Goal: Information Seeking & Learning: Learn about a topic

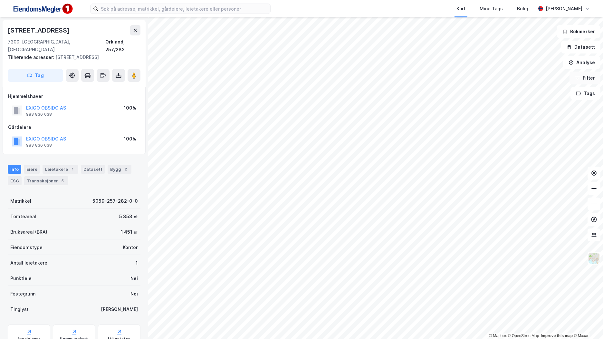
click at [584, 78] on button "Filter" at bounding box center [584, 77] width 31 height 13
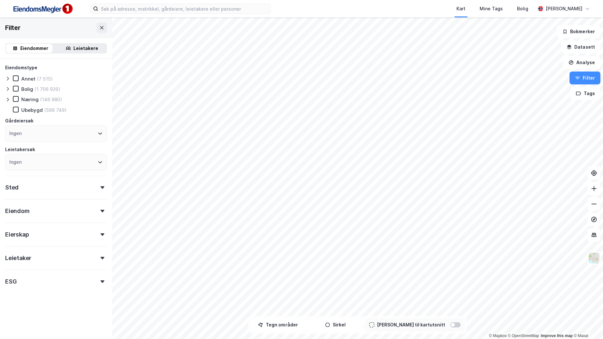
click at [30, 136] on div "Ingen" at bounding box center [56, 133] width 102 height 16
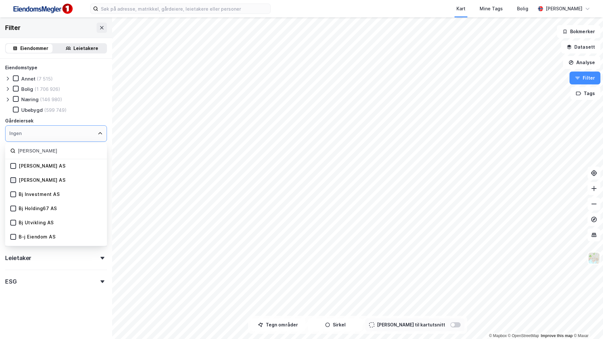
type input "[PERSON_NAME]"
click at [11, 179] on icon at bounding box center [13, 180] width 5 height 5
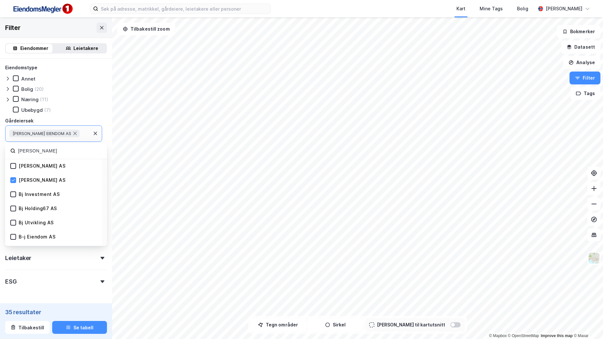
click at [69, 292] on form "Eiendomstype [PERSON_NAME] (20) Næring (11) [GEOGRAPHIC_DATA] (7) Gårdeiersøk […" at bounding box center [56, 192] width 102 height 256
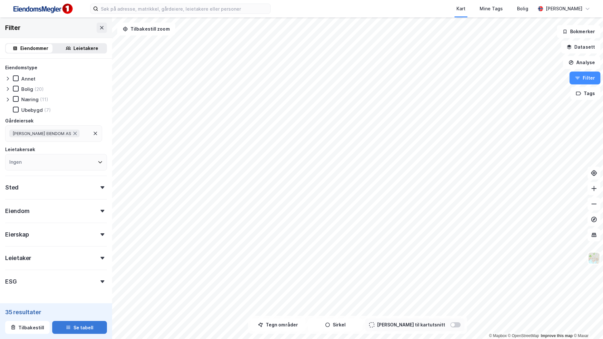
click at [78, 326] on button "Se tabell" at bounding box center [79, 327] width 55 height 13
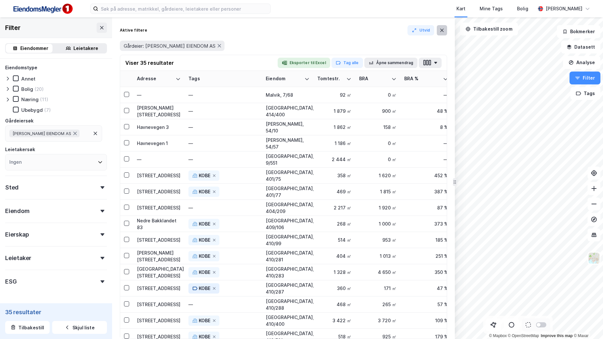
click at [441, 29] on icon at bounding box center [441, 30] width 5 height 5
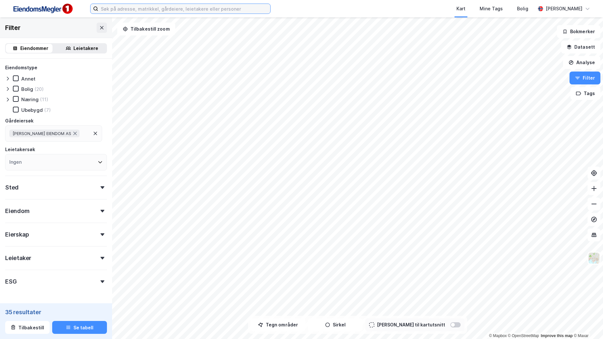
click at [116, 10] on input at bounding box center [184, 9] width 172 height 10
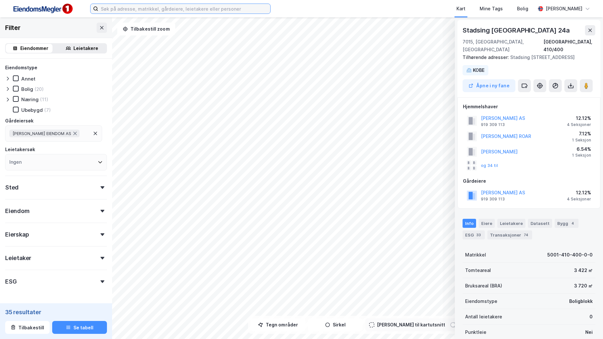
click at [199, 8] on input at bounding box center [184, 9] width 172 height 10
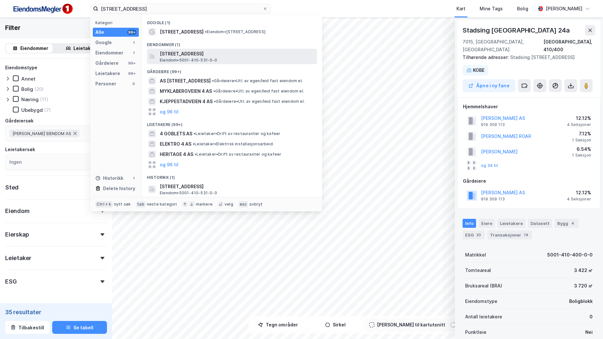
click at [192, 51] on span "[STREET_ADDRESS]" at bounding box center [237, 54] width 155 height 8
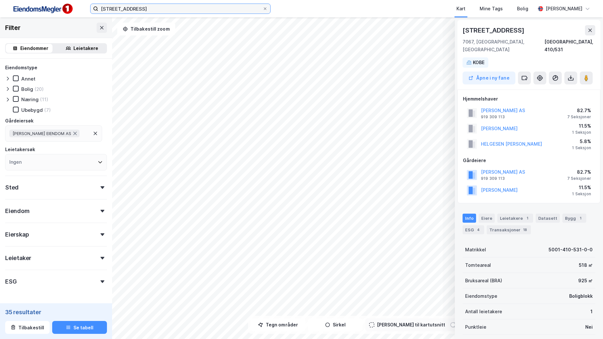
drag, startPoint x: 151, startPoint y: 9, endPoint x: 49, endPoint y: 8, distance: 102.1
click at [49, 8] on div "[STREET_ADDRESS] Kart Mine Tags Bolig [PERSON_NAME]" at bounding box center [301, 8] width 603 height 17
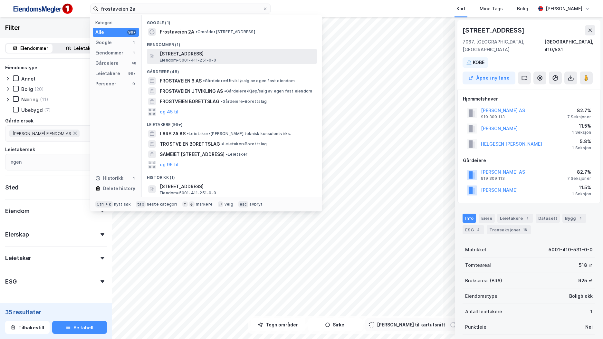
click at [203, 52] on span "[STREET_ADDRESS]" at bounding box center [237, 54] width 155 height 8
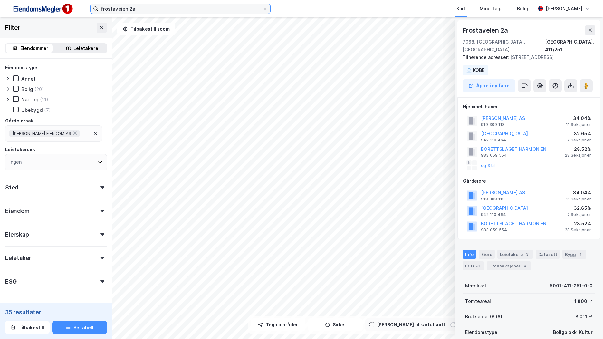
click at [153, 8] on input "frostaveien 2a" at bounding box center [180, 9] width 164 height 10
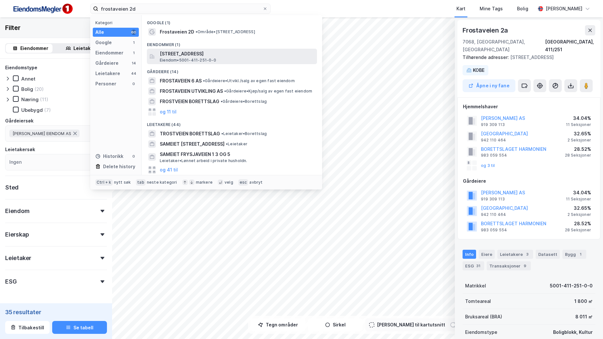
click at [219, 55] on span "[STREET_ADDRESS]" at bounding box center [237, 54] width 155 height 8
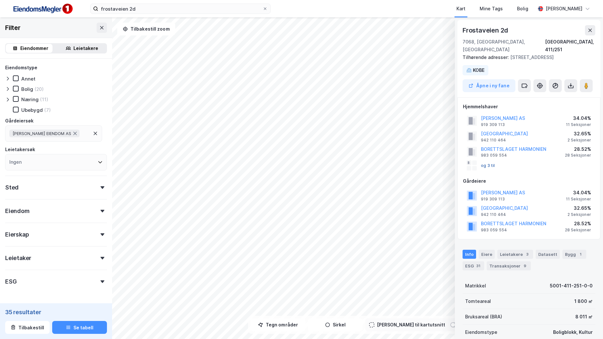
click at [0, 0] on button "og 3 til" at bounding box center [0, 0] width 0 height 0
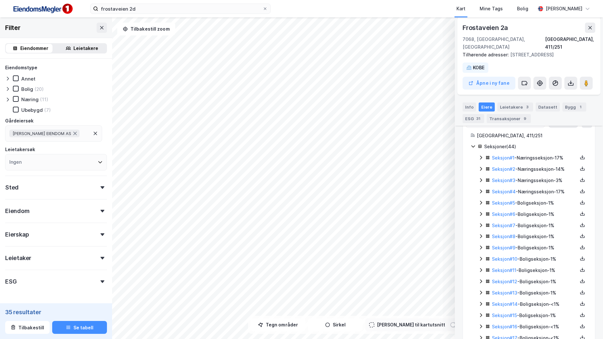
scroll to position [195, 0]
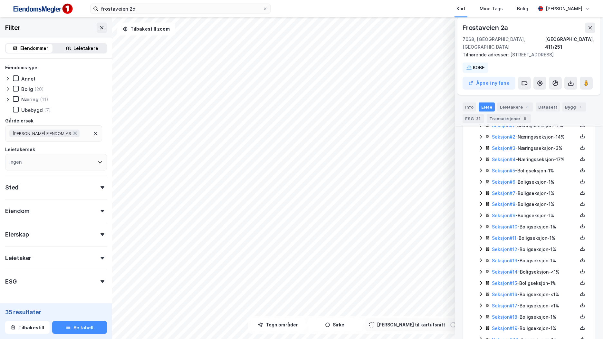
click at [478, 159] on icon at bounding box center [480, 158] width 5 height 5
click at [480, 149] on icon at bounding box center [480, 147] width 5 height 5
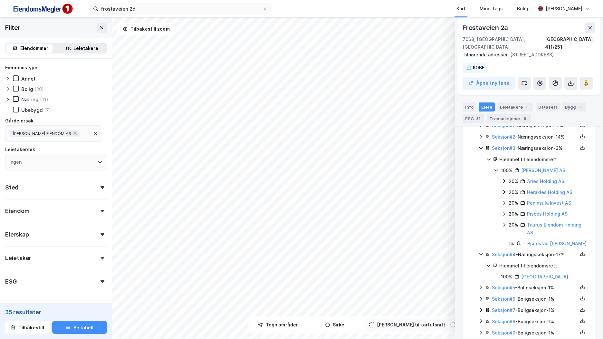
click at [479, 137] on icon at bounding box center [480, 136] width 5 height 5
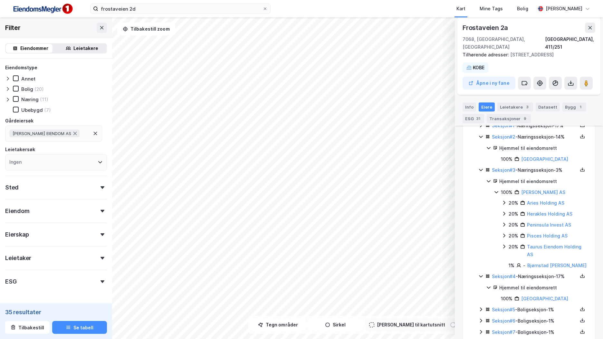
scroll to position [163, 0]
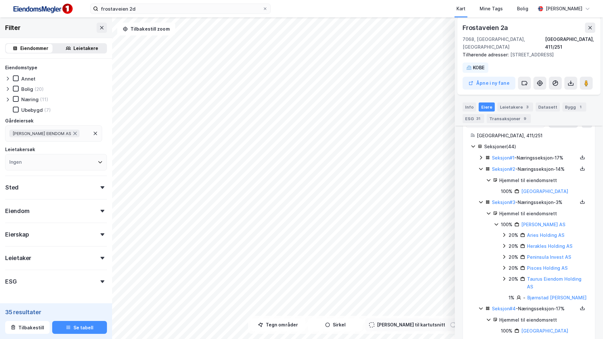
click at [479, 157] on icon at bounding box center [480, 157] width 5 height 5
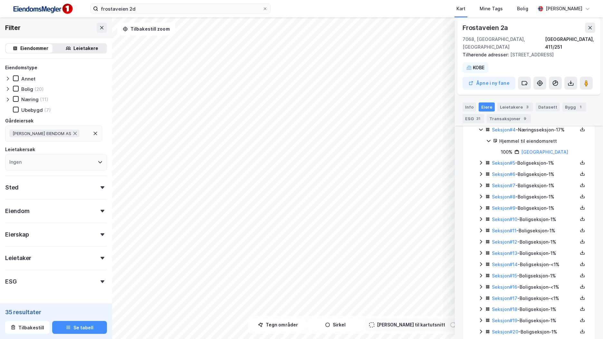
scroll to position [453, 0]
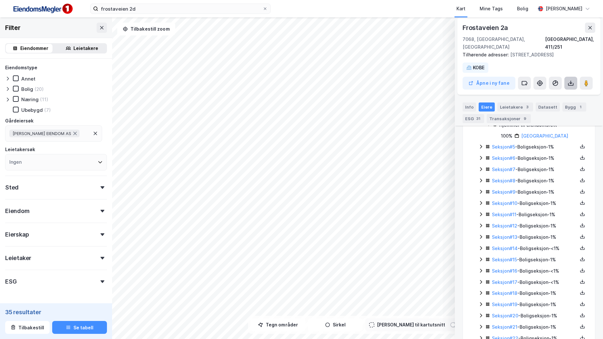
click at [568, 82] on icon at bounding box center [570, 83] width 6 height 6
click at [560, 106] on div "Last ned matrikkelrapport" at bounding box center [546, 106] width 53 height 5
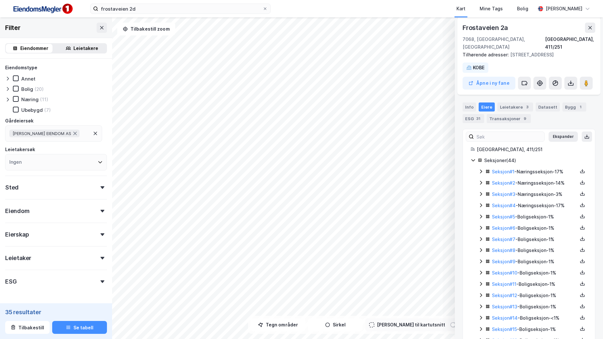
scroll to position [161, 0]
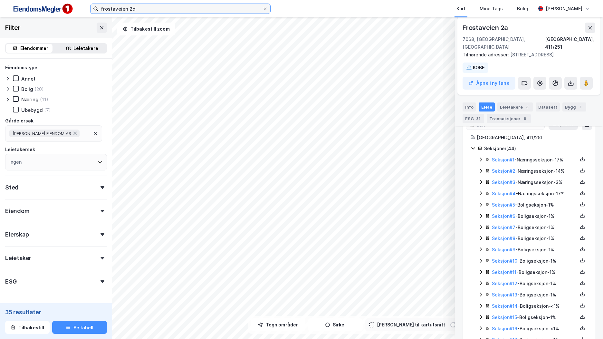
click at [143, 6] on input "frostaveien 2d" at bounding box center [180, 9] width 164 height 10
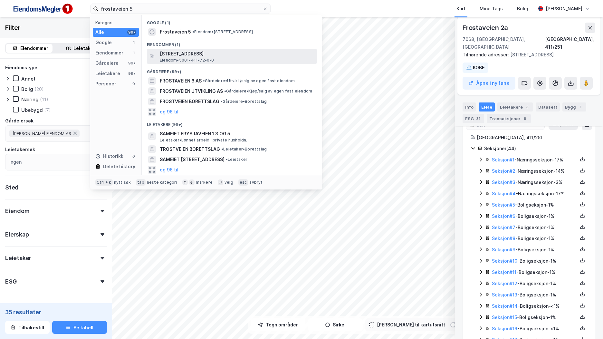
click at [194, 52] on span "[STREET_ADDRESS]" at bounding box center [237, 54] width 155 height 8
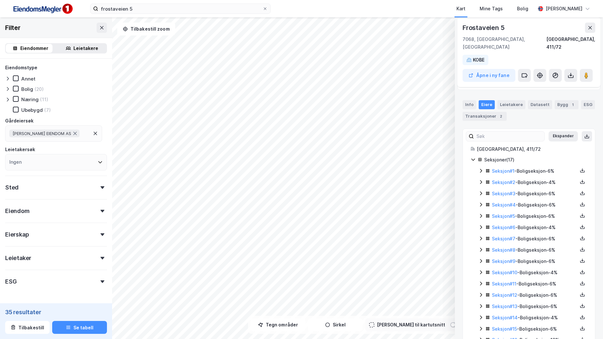
scroll to position [92, 0]
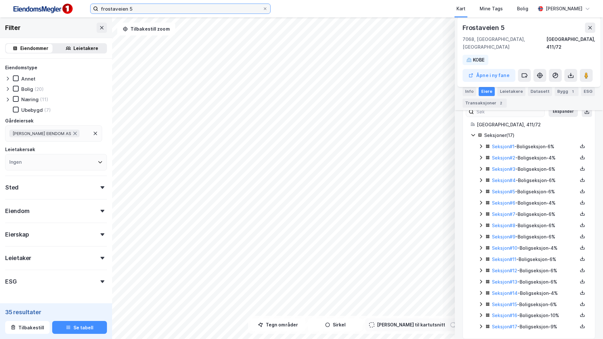
click at [152, 6] on input "frostaveien 5" at bounding box center [180, 9] width 164 height 10
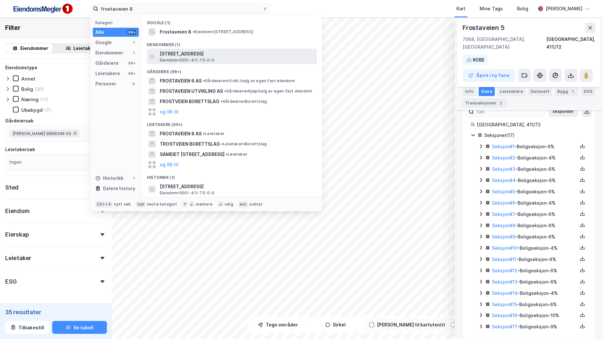
click at [223, 53] on span "[STREET_ADDRESS]" at bounding box center [237, 54] width 155 height 8
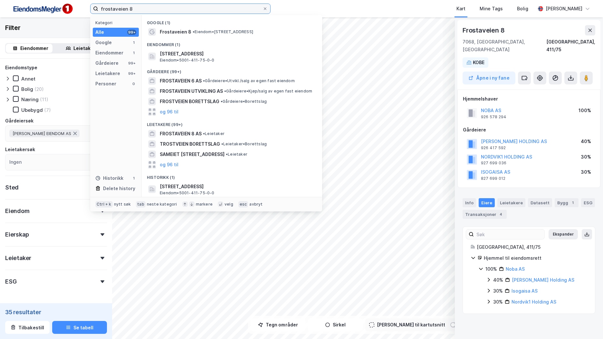
drag, startPoint x: 162, startPoint y: 5, endPoint x: 50, endPoint y: 9, distance: 112.4
click at [50, 9] on div "frostaveien 8 Kategori Alle 99+ Google 1 Eiendommer 1 Gårdeiere 99+ Leietakere …" at bounding box center [301, 8] width 603 height 17
paste input "[STREET_ADDRESS]"
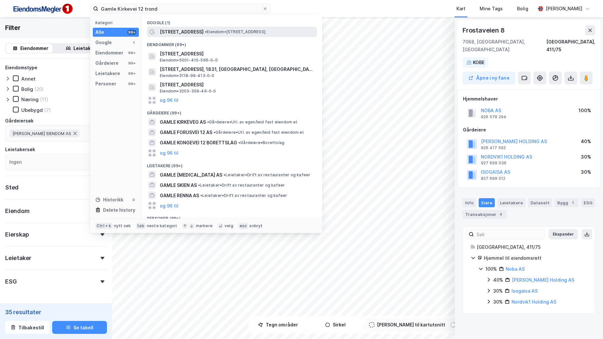
click at [221, 35] on div "[STREET_ADDRESS] • Eiendom • [STREET_ADDRESS]" at bounding box center [238, 32] width 156 height 8
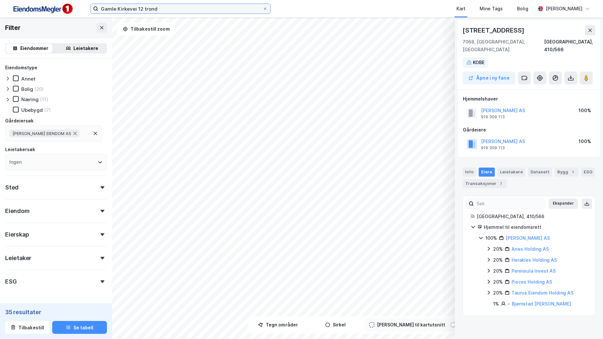
drag, startPoint x: 150, startPoint y: 6, endPoint x: 157, endPoint y: 9, distance: 8.4
click at [149, 6] on input "Gamle Kirkevei 12 trond" at bounding box center [180, 9] width 164 height 10
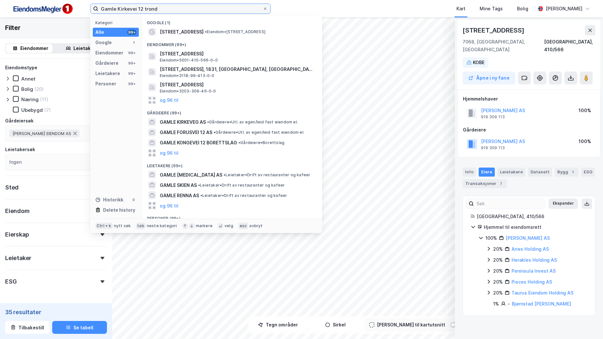
drag, startPoint x: 160, startPoint y: 10, endPoint x: 85, endPoint y: 10, distance: 74.4
click at [85, 10] on div "Gamle [STREET_ADDRESS] trond Kategori Alle 99+ Google 1 Eiendommer 99+ Gårdeier…" at bounding box center [301, 8] width 603 height 17
paste input "6"
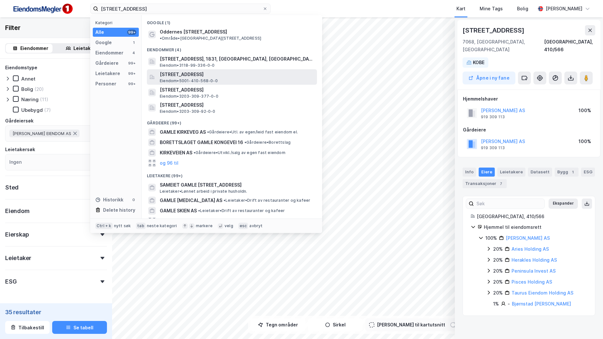
click at [193, 78] on span "Eiendom • 5001-410-568-0-0" at bounding box center [189, 80] width 58 height 5
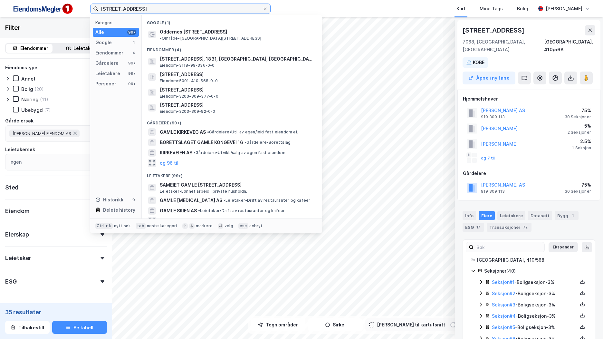
drag, startPoint x: 155, startPoint y: 10, endPoint x: 57, endPoint y: 9, distance: 97.6
click at [57, 9] on div "Gamle Kirkevei 16 Kategori Alle 99+ Google 1 Eiendommer 4 Gårdeiere 99+ Leietak…" at bounding box center [301, 8] width 603 height 17
paste input "[STREET_ADDRESS]"
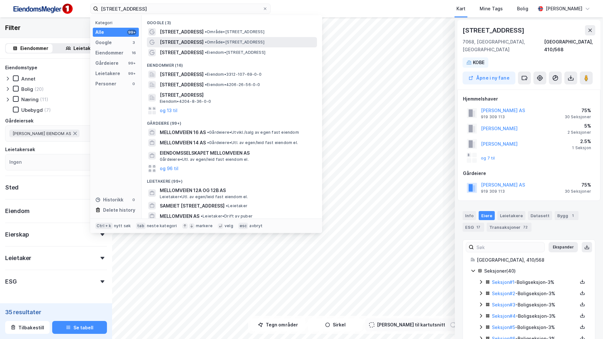
click at [221, 43] on span "• Område • [STREET_ADDRESS]" at bounding box center [235, 42] width 60 height 5
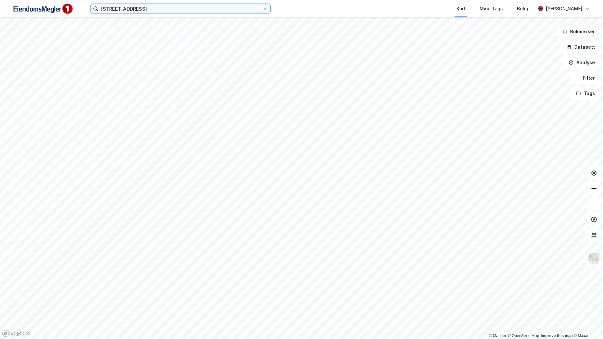
click at [154, 8] on input "[STREET_ADDRESS]" at bounding box center [180, 9] width 164 height 10
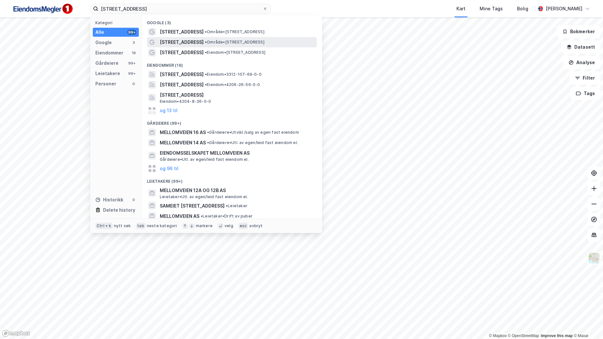
click at [193, 42] on span "[STREET_ADDRESS]" at bounding box center [182, 42] width 44 height 8
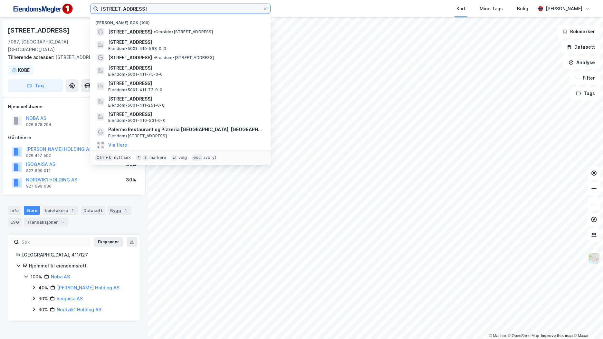
drag, startPoint x: 104, startPoint y: 9, endPoint x: 56, endPoint y: 10, distance: 48.3
click at [56, 10] on div "[STREET_ADDRESS] Nylige søk (100) [STREET_ADDRESS] • Område • [STREET_ADDRESS] …" at bounding box center [301, 8] width 603 height 17
paste input "[PERSON_NAME][STREET_ADDRESS]"
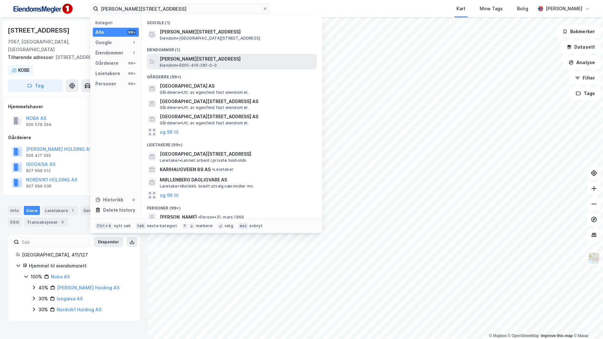
click at [212, 65] on span "Eiendom • 5001-410-281-0-0" at bounding box center [188, 65] width 57 height 5
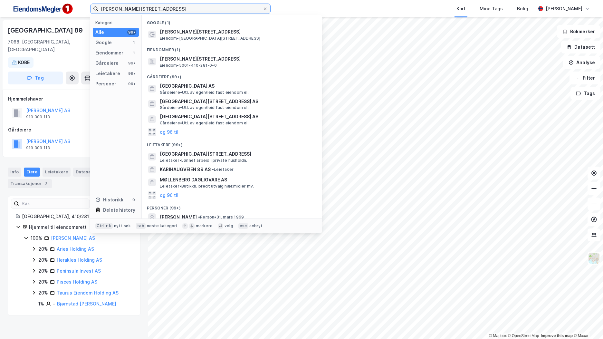
drag, startPoint x: 186, startPoint y: 7, endPoint x: 36, endPoint y: 31, distance: 151.6
click at [36, 31] on div "[STREET_ADDRESS] Kategori Alle 99+ Google 1 Eiendommer 1 Gårdeiere 99+ Leietake…" at bounding box center [301, 169] width 603 height 339
paste input "91"
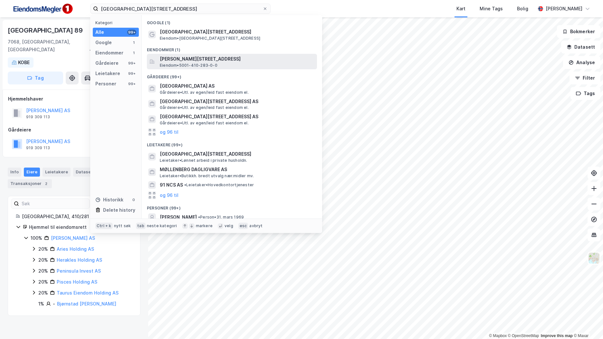
click at [233, 67] on div "Nedre [STREET_ADDRESS] • 5001-410-283-0-0" at bounding box center [238, 61] width 156 height 13
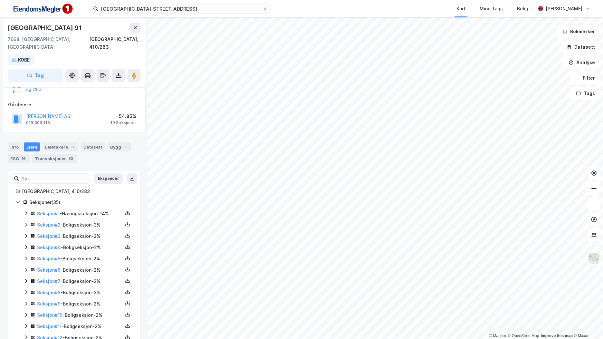
scroll to position [97, 0]
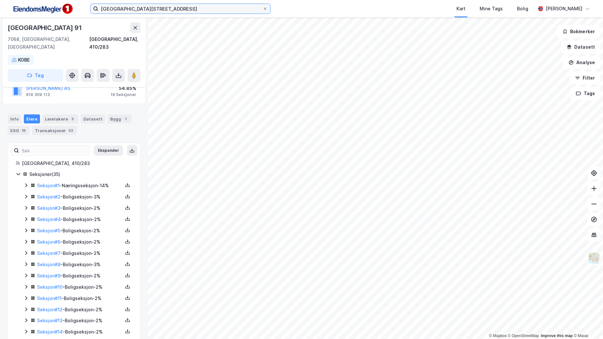
drag, startPoint x: 170, startPoint y: 9, endPoint x: 85, endPoint y: 9, distance: 85.3
click at [84, 9] on div "[GEOGRAPHIC_DATA][STREET_ADDRESS] Kart Mine Tags Bolig [PERSON_NAME]" at bounding box center [301, 8] width 603 height 17
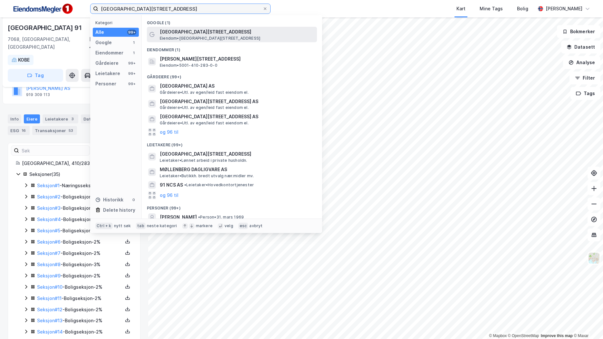
paste input "[STREET_ADDRESS]"
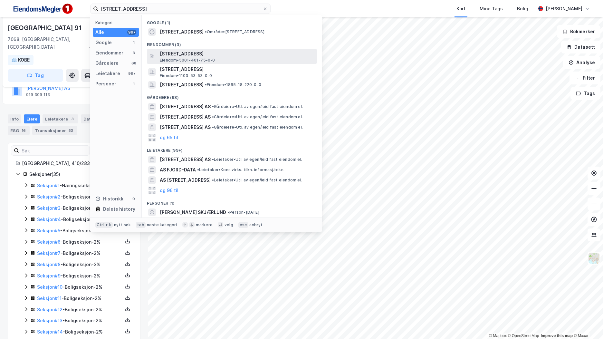
click at [229, 56] on span "[STREET_ADDRESS]" at bounding box center [237, 54] width 155 height 8
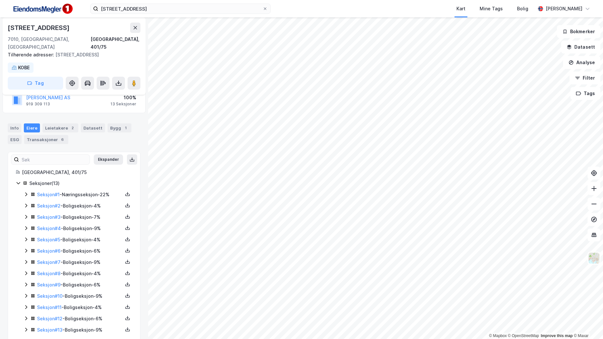
scroll to position [55, 0]
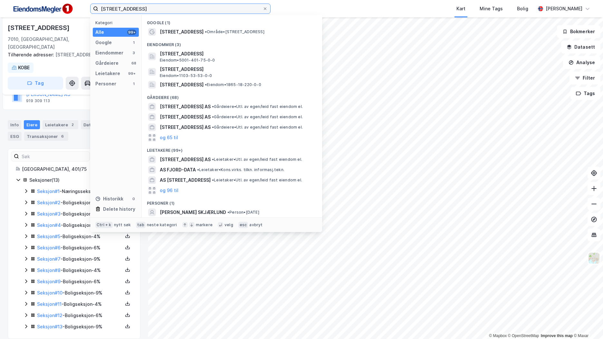
drag, startPoint x: 133, startPoint y: 7, endPoint x: 34, endPoint y: 5, distance: 99.2
click at [34, 5] on div "[STREET_ADDRESS] Kategori Alle 99+ Google 1 Eiendommer 3 Gårdeiere 68 Leietaker…" at bounding box center [301, 8] width 603 height 17
paste input "80A"
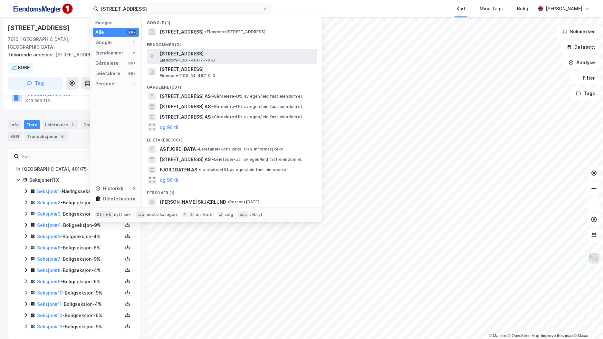
click at [207, 57] on span "[STREET_ADDRESS]" at bounding box center [237, 54] width 155 height 8
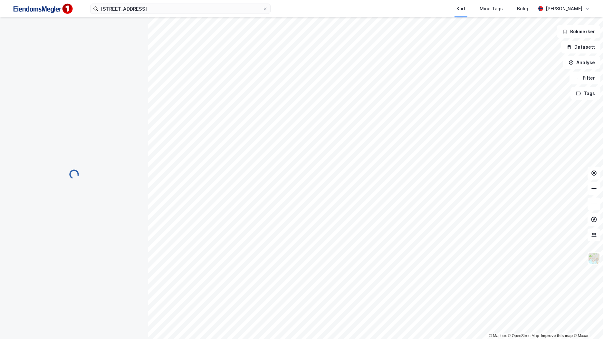
scroll to position [55, 0]
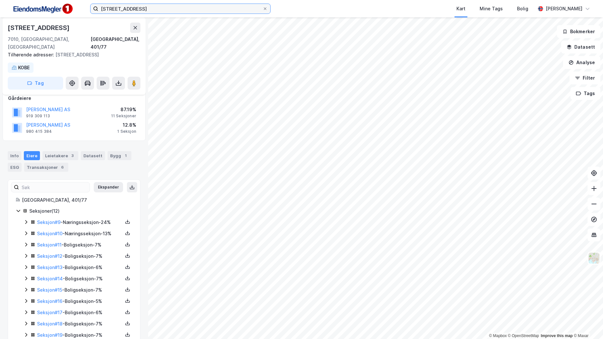
drag, startPoint x: 156, startPoint y: 8, endPoint x: 69, endPoint y: 8, distance: 87.6
click at [69, 8] on div "Fjordgata 80A Kart Mine Tags Bolig [PERSON_NAME]" at bounding box center [301, 8] width 603 height 17
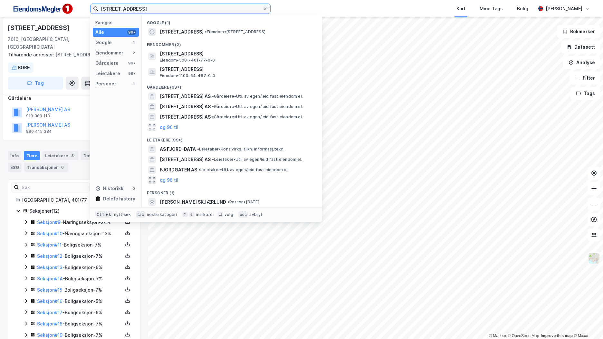
paste input "Repslagerveita 2B"
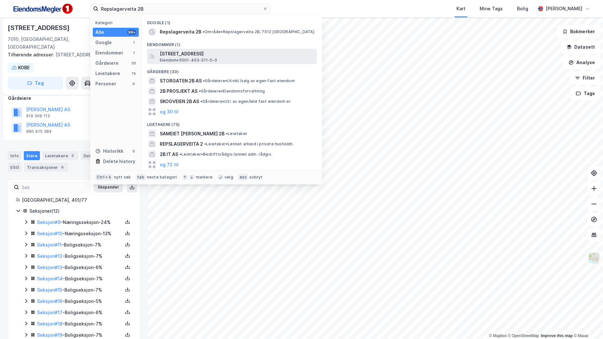
click at [219, 55] on span "[STREET_ADDRESS]" at bounding box center [237, 54] width 155 height 8
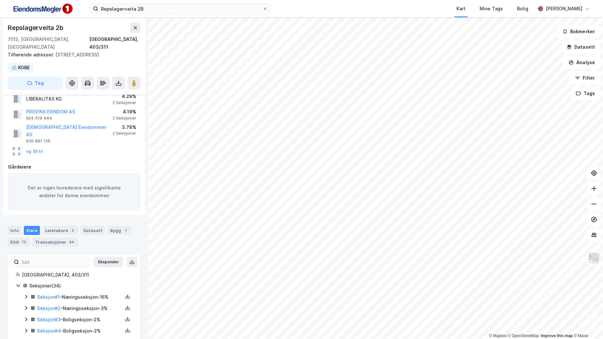
scroll to position [32, 0]
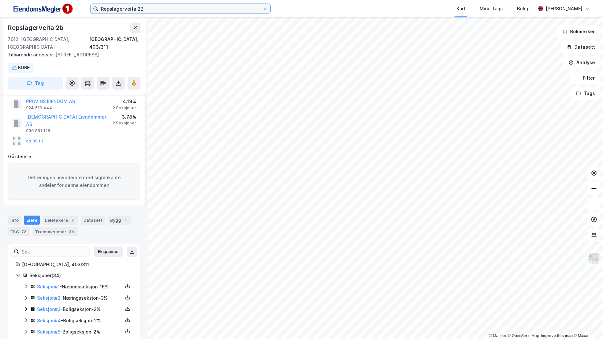
drag, startPoint x: 109, startPoint y: 10, endPoint x: 59, endPoint y: 9, distance: 50.2
click at [59, 9] on div "Repslagerveita 2B Kart Mine Tags Bolig [PERSON_NAME]" at bounding box center [301, 8] width 603 height 17
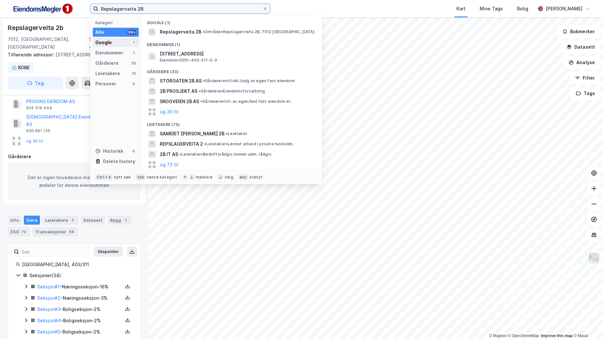
paste input "Nedre Bakklandet 83"
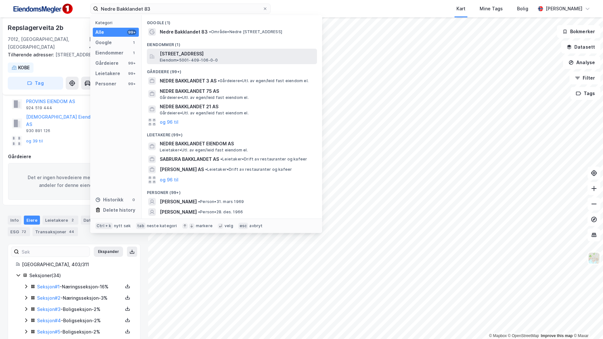
click at [228, 50] on span "[STREET_ADDRESS]" at bounding box center [237, 54] width 155 height 8
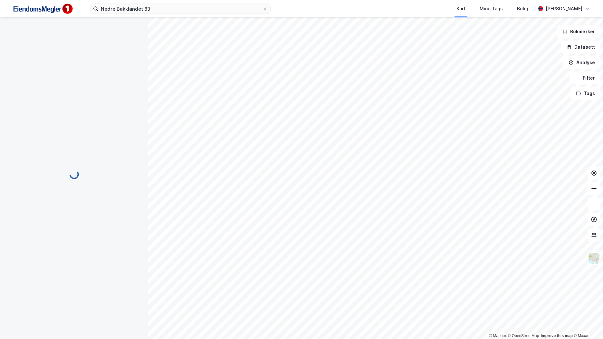
scroll to position [13, 0]
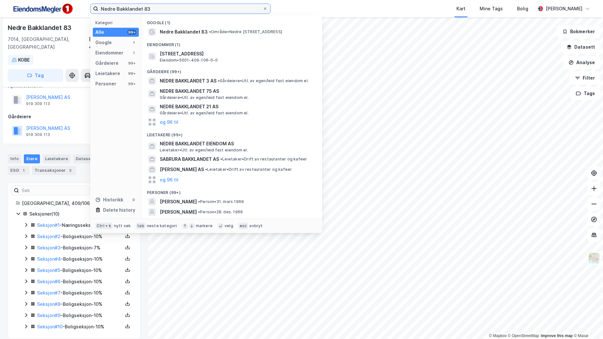
drag, startPoint x: 157, startPoint y: 9, endPoint x: 28, endPoint y: 13, distance: 129.2
click at [28, 13] on div "Nedre Bakklandet 83 Kategori Alle 99+ Google 1 Eiendommer 1 Gårdeiere 99+ Leiet…" at bounding box center [301, 8] width 603 height 17
paste input "[STREET_ADDRESS]"
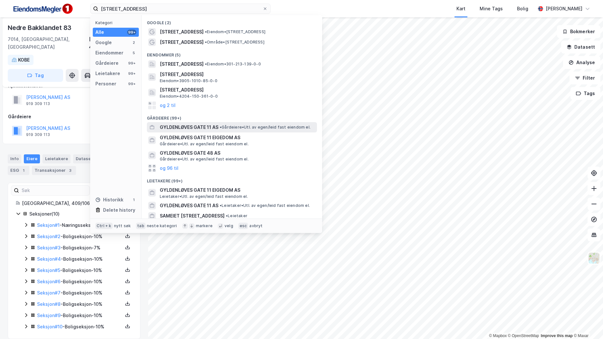
click at [223, 123] on div "GYLDENLØVES GATE 11 AS • Gårdeiere • Utl. av egen/leid fast eiendom el." at bounding box center [232, 127] width 170 height 10
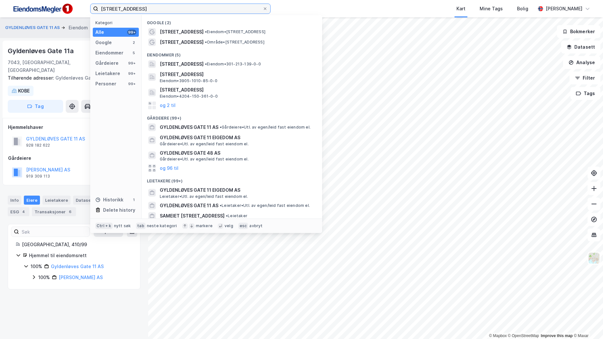
drag, startPoint x: 156, startPoint y: 7, endPoint x: -9, endPoint y: 4, distance: 164.9
click at [0, 4] on html "[STREET_ADDRESS] Kategori Alle 99+ Google 2 Eiendommer 5 Gårdeiere 99+ Leietake…" at bounding box center [301, 169] width 603 height 339
type input "n"
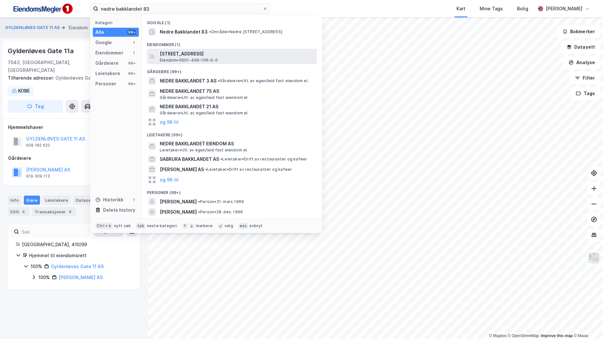
click at [224, 57] on span "[STREET_ADDRESS]" at bounding box center [237, 54] width 155 height 8
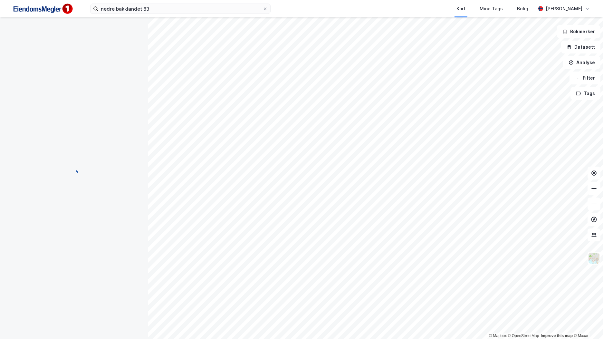
scroll to position [13, 0]
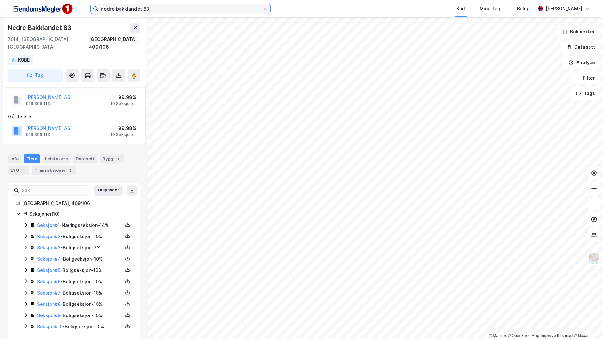
drag, startPoint x: 167, startPoint y: 9, endPoint x: 25, endPoint y: 13, distance: 141.4
click at [25, 13] on div "nedre bakklandet 83 Kart Mine Tags Bolig [PERSON_NAME]" at bounding box center [301, 8] width 603 height 17
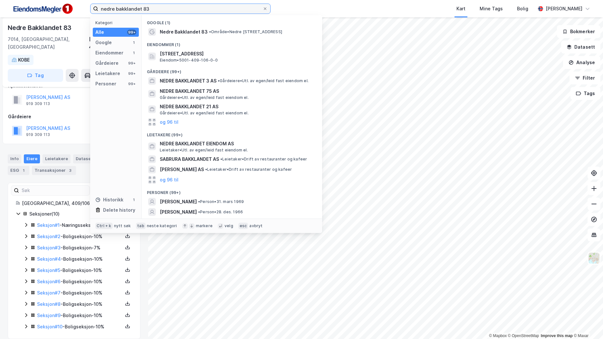
paste input "Stadsing Dahls gt. 24a ([GEOGRAPHIC_DATA])"
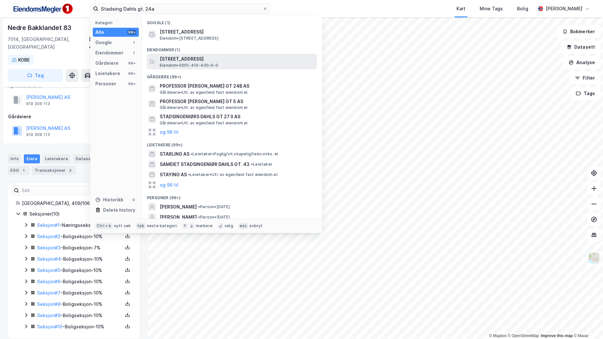
click at [203, 63] on span "Eiendom • 5001-410-400-0-0" at bounding box center [189, 65] width 58 height 5
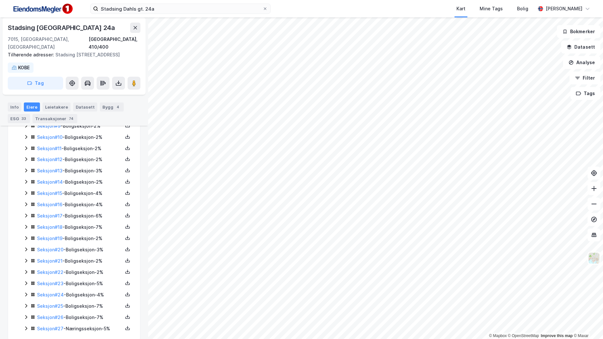
scroll to position [263, 0]
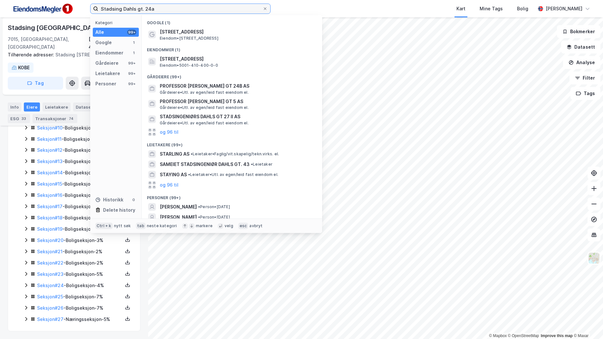
drag, startPoint x: 47, startPoint y: 14, endPoint x: 7, endPoint y: 24, distance: 41.1
click at [6, 23] on div "Stadsing Dahls gt. 24a Kategori Alle 99+ Google 1 Eiendommer 1 Gårdeiere 99+ Le…" at bounding box center [301, 169] width 603 height 339
paste input "Repslagerveita 2B"
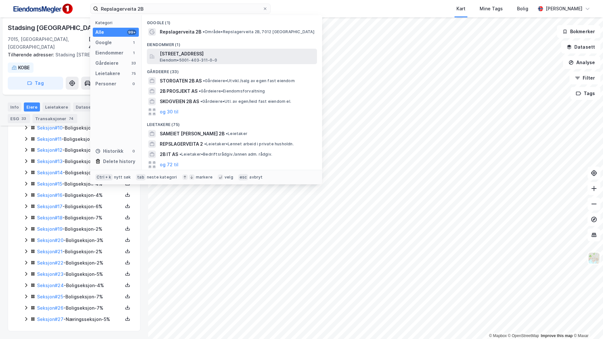
click at [216, 59] on span "Eiendom • 5001-403-311-0-0" at bounding box center [188, 60] width 57 height 5
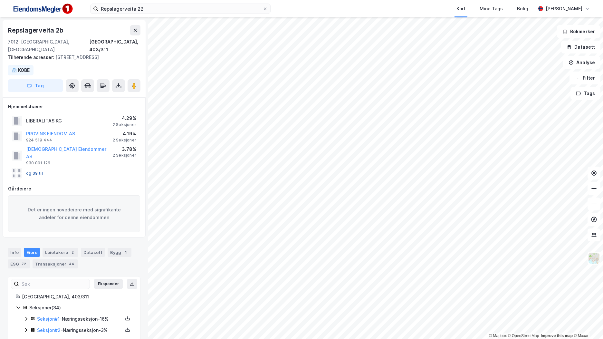
click at [0, 0] on button "og 39 til" at bounding box center [0, 0] width 0 height 0
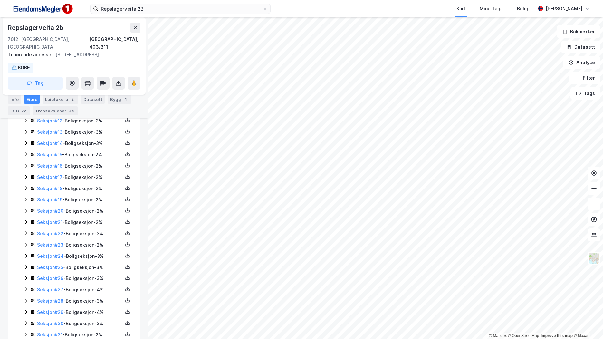
scroll to position [356, 0]
click at [26, 331] on icon at bounding box center [26, 333] width 5 height 5
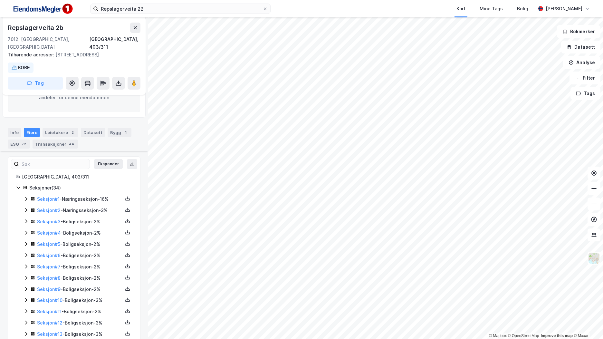
scroll to position [34, 0]
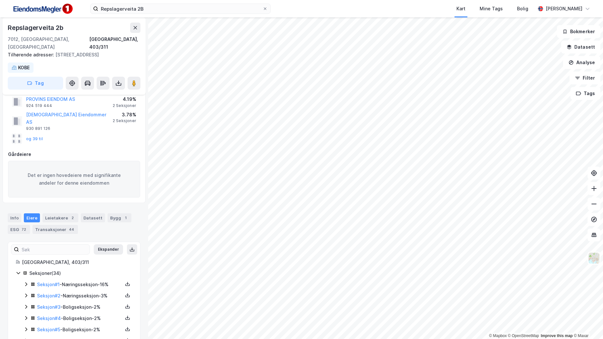
click at [26, 281] on icon at bounding box center [26, 283] width 5 height 5
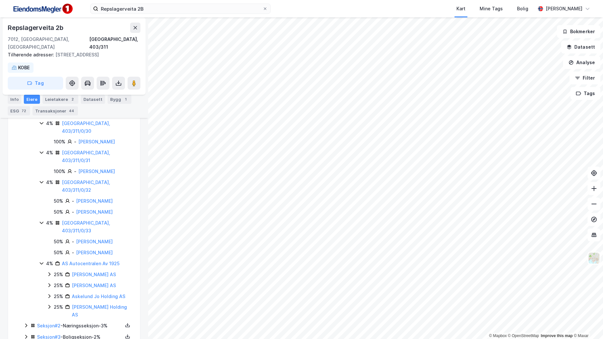
scroll to position [743, 0]
click at [26, 322] on icon at bounding box center [26, 324] width 5 height 5
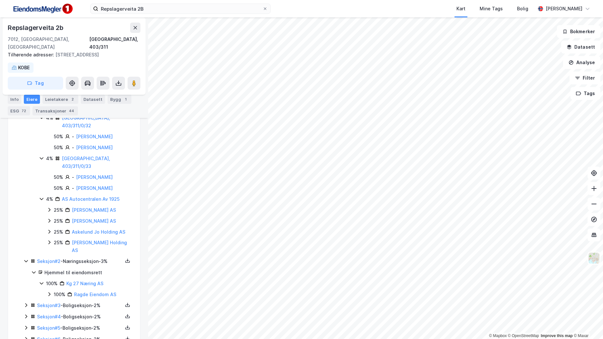
scroll to position [807, 0]
click at [28, 302] on icon at bounding box center [26, 304] width 5 height 5
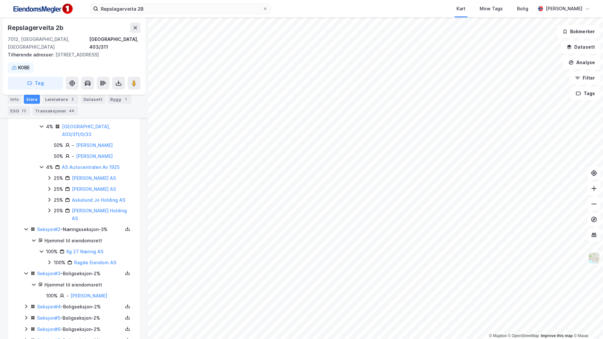
scroll to position [872, 0]
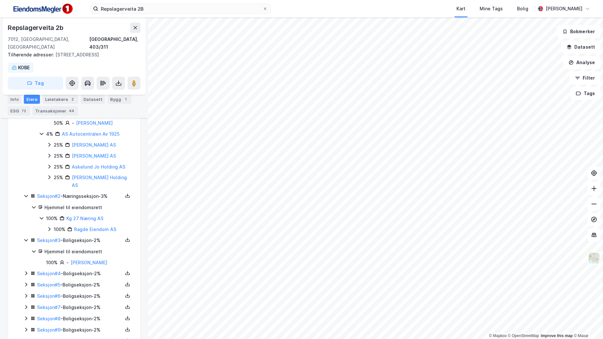
click at [24, 270] on icon at bounding box center [26, 272] width 5 height 5
click at [28, 304] on icon at bounding box center [26, 306] width 5 height 5
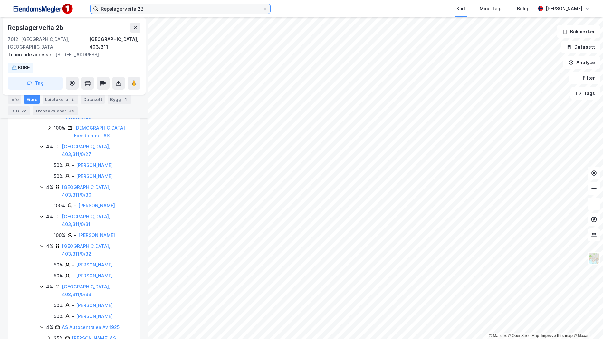
drag, startPoint x: 158, startPoint y: 8, endPoint x: 38, endPoint y: 26, distance: 121.8
click at [38, 26] on div "Repslagerveita 2B Kart Mine Tags Bolig [PERSON_NAME] © Mapbox © OpenStreetMap I…" at bounding box center [301, 169] width 603 height 339
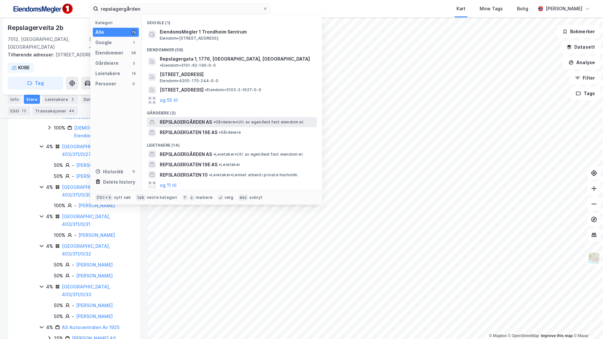
click at [184, 118] on span "REPSLAGERGÅRDEN AS" at bounding box center [186, 122] width 52 height 8
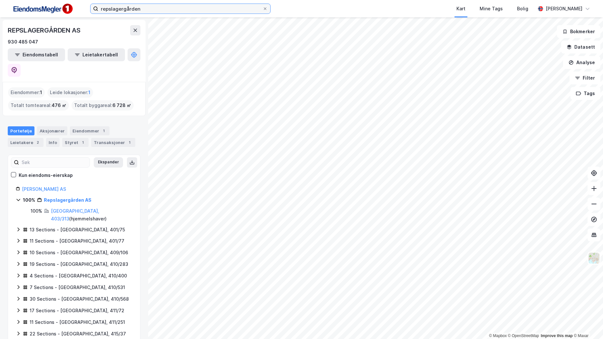
drag, startPoint x: 150, startPoint y: 8, endPoint x: 12, endPoint y: 18, distance: 138.5
click at [12, 18] on div "repslagergården Kart Mine Tags Bolig [PERSON_NAME] © Mapbox © OpenStreetMap Imp…" at bounding box center [301, 169] width 603 height 339
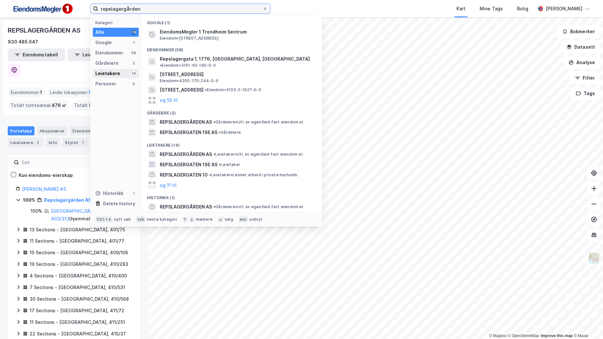
paste input "[STREET_ADDRESS]"
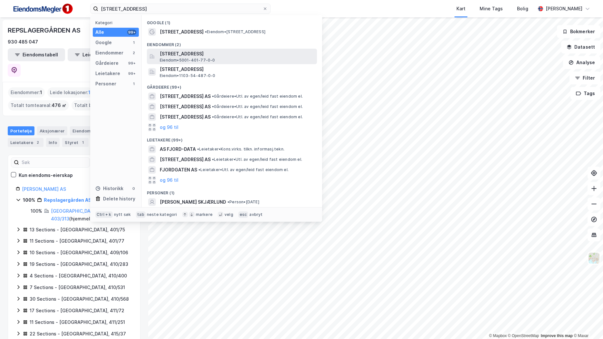
click at [240, 55] on span "[STREET_ADDRESS]" at bounding box center [237, 54] width 155 height 8
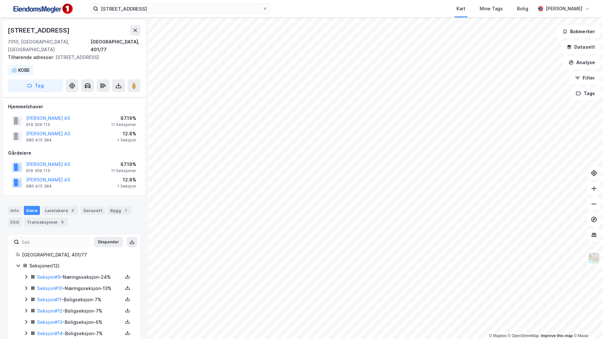
scroll to position [74, 0]
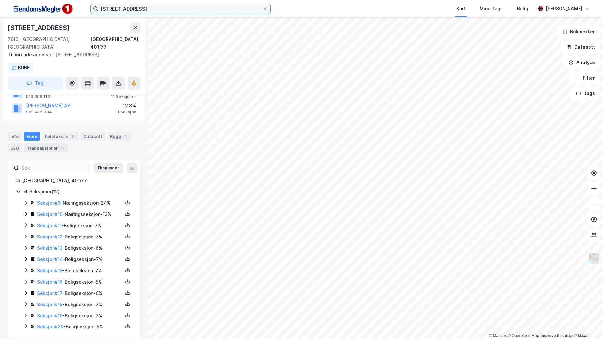
drag, startPoint x: 141, startPoint y: 8, endPoint x: 52, endPoint y: 11, distance: 89.2
click at [50, 10] on div "Fjordgata 80A Kart Mine Tags Bolig [PERSON_NAME]" at bounding box center [301, 8] width 603 height 17
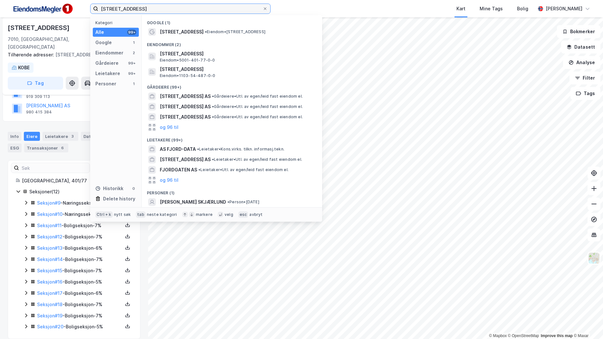
paste input "74"
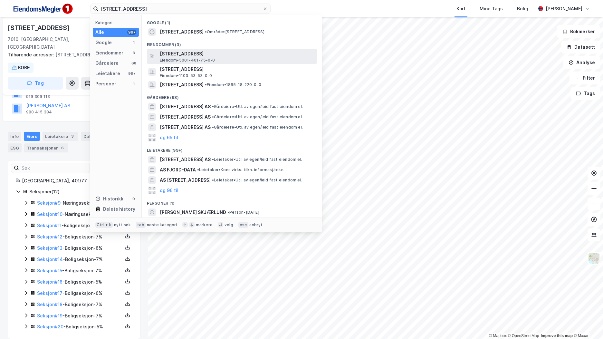
click at [218, 54] on span "[STREET_ADDRESS]" at bounding box center [237, 54] width 155 height 8
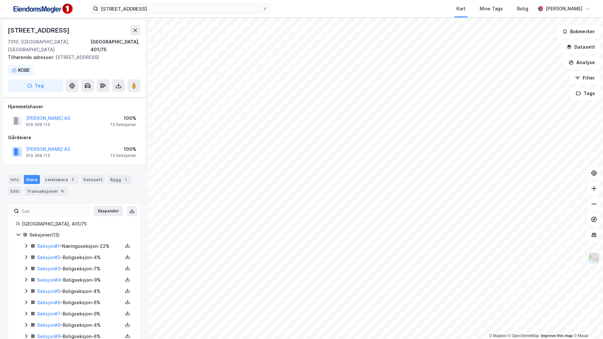
scroll to position [55, 0]
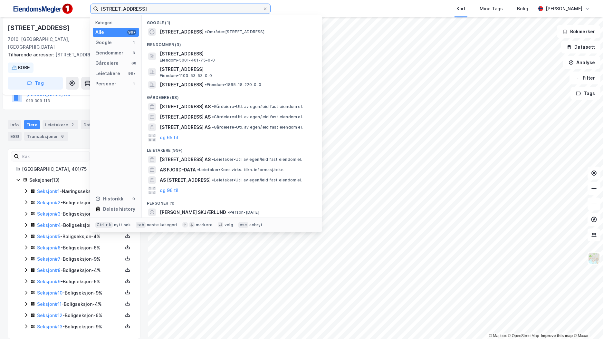
drag, startPoint x: 146, startPoint y: 8, endPoint x: 7, endPoint y: 24, distance: 139.7
click at [7, 24] on div "[STREET_ADDRESS] Kategori Alle 99+ Google 1 Eiendommer 3 Gårdeiere 68 Leietaker…" at bounding box center [301, 169] width 603 height 339
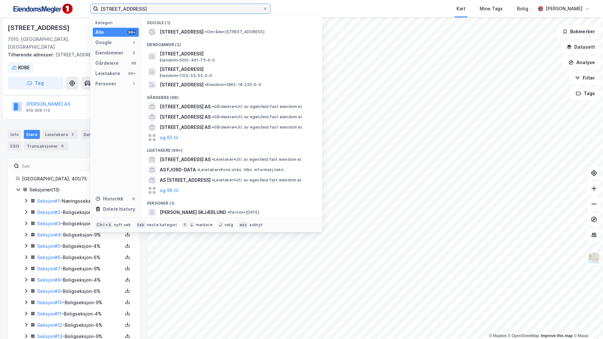
paste input "[STREET_ADDRESS]"
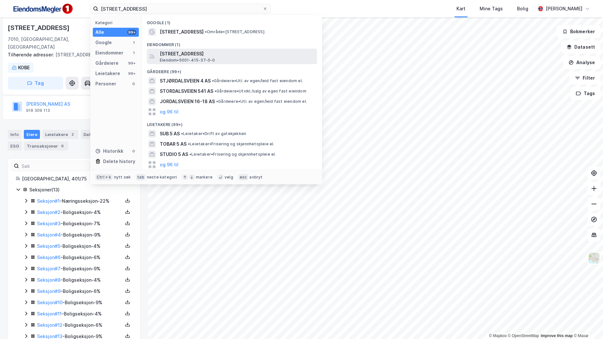
click at [229, 52] on span "[STREET_ADDRESS]" at bounding box center [237, 54] width 155 height 8
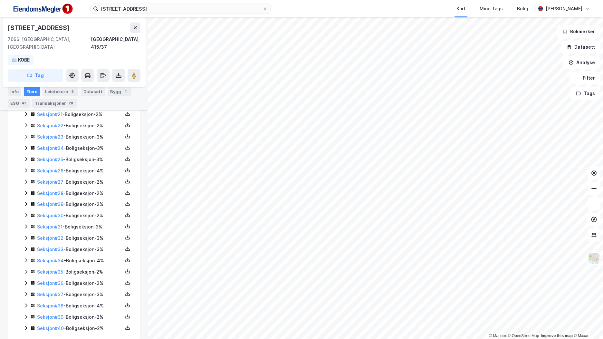
scroll to position [394, 0]
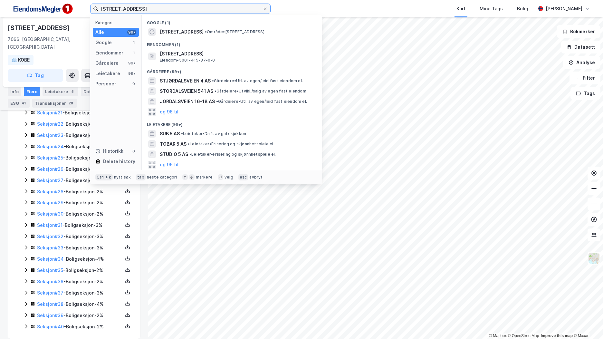
drag, startPoint x: 143, startPoint y: 6, endPoint x: 58, endPoint y: 13, distance: 85.3
click at [57, 12] on div "Stjørdalsveien 5 Kategori Alle 99+ Google 1 Eiendommer 1 Gårdeiere 99+ Leietake…" at bounding box center [301, 8] width 603 height 17
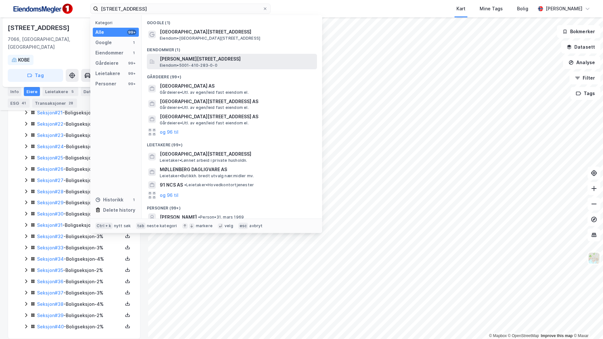
click at [213, 58] on span "[PERSON_NAME][STREET_ADDRESS]" at bounding box center [237, 59] width 155 height 8
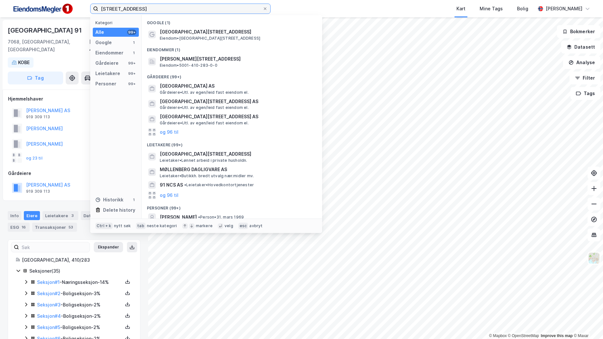
drag, startPoint x: 177, startPoint y: 5, endPoint x: 52, endPoint y: 5, distance: 125.2
click at [52, 5] on div "[STREET_ADDRESS] Kategori Alle 99+ Google 1 Eiendommer 1 Gårdeiere 99+ Leietake…" at bounding box center [301, 8] width 603 height 17
paste input "[STREET_ADDRESS]"
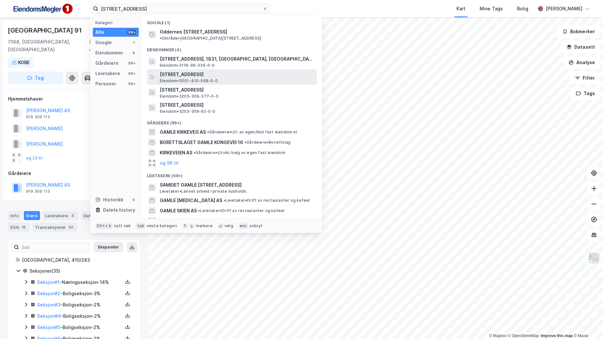
click at [222, 71] on span "[STREET_ADDRESS]" at bounding box center [237, 75] width 155 height 8
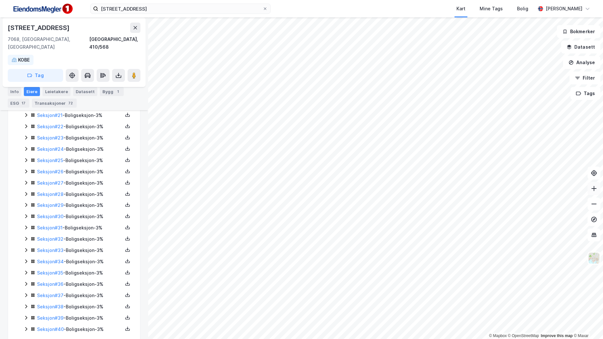
scroll to position [394, 0]
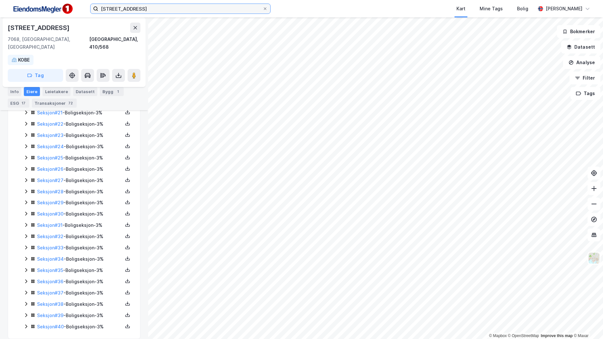
drag, startPoint x: 157, startPoint y: 8, endPoint x: 70, endPoint y: 13, distance: 88.0
click at [70, 13] on div "Gamle Kirkevei 16 Kart Mine Tags Bolig [PERSON_NAME]" at bounding box center [301, 8] width 603 height 17
paste input "Frostaveien 5"
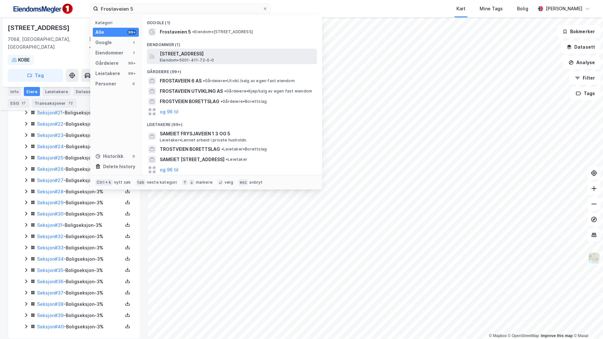
click at [194, 56] on span "[STREET_ADDRESS]" at bounding box center [237, 54] width 155 height 8
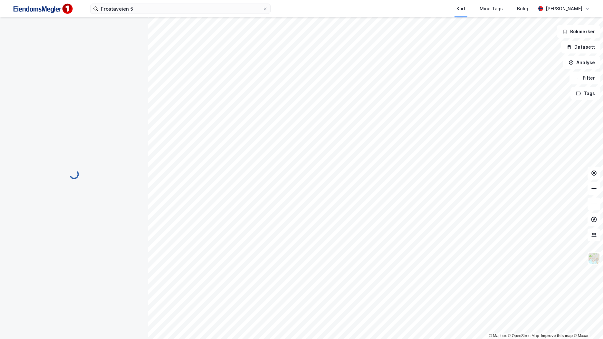
scroll to position [92, 0]
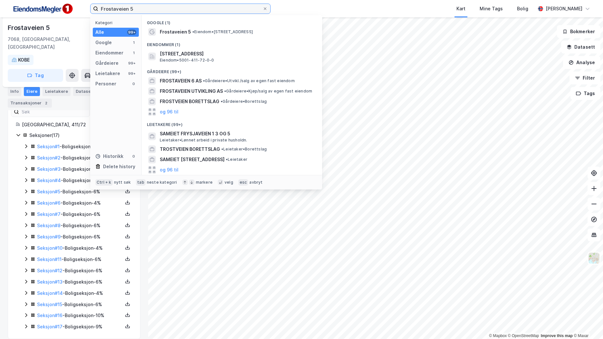
drag, startPoint x: 104, startPoint y: 7, endPoint x: 85, endPoint y: 6, distance: 19.7
click at [85, 6] on div "Frostaveien 5 Kategori Alle 99+ Google 1 Eiendommer 1 Gårdeiere 99+ Leietakere …" at bounding box center [301, 8] width 603 height 17
click at [117, 11] on input "Frostaveien 5" at bounding box center [180, 9] width 164 height 10
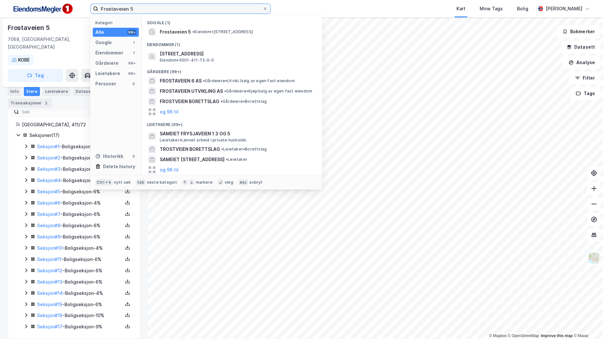
paste input "[STREET_ADDRESS]"
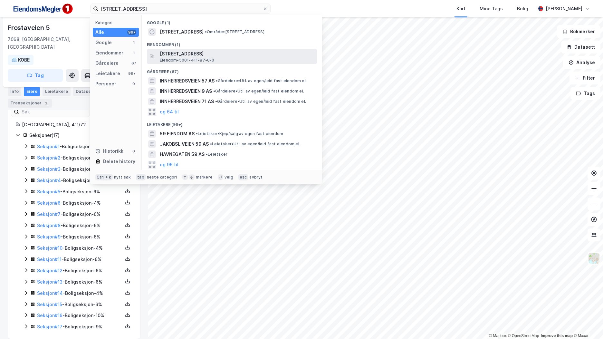
click at [232, 50] on span "[STREET_ADDRESS]" at bounding box center [237, 54] width 155 height 8
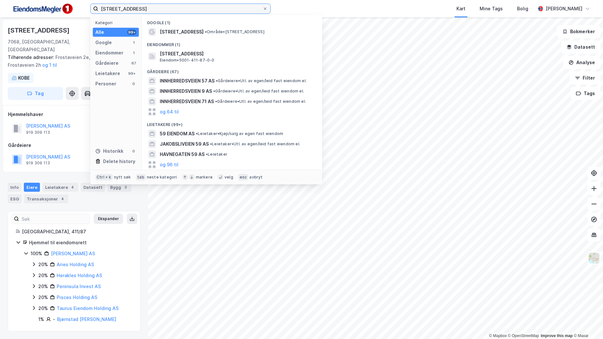
drag, startPoint x: 84, startPoint y: 5, endPoint x: 54, endPoint y: 6, distance: 29.3
click at [54, 6] on div "Innherredsveien 59 Kategori Alle 99+ Google 1 Eiendommer 1 Gårdeiere 67 Leietak…" at bounding box center [301, 8] width 603 height 17
paste input "Frostaveien 2G"
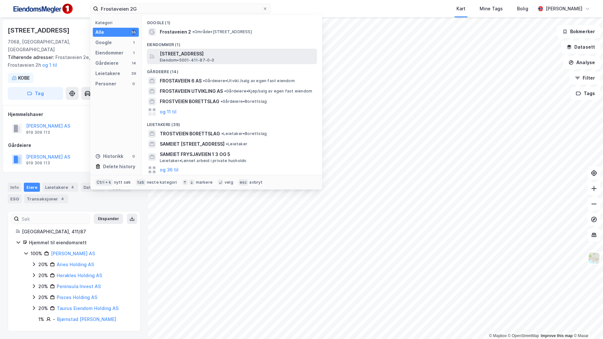
click at [236, 60] on div "[STREET_ADDRESS] Eiendom • 5001-411-87-0-0" at bounding box center [238, 56] width 156 height 13
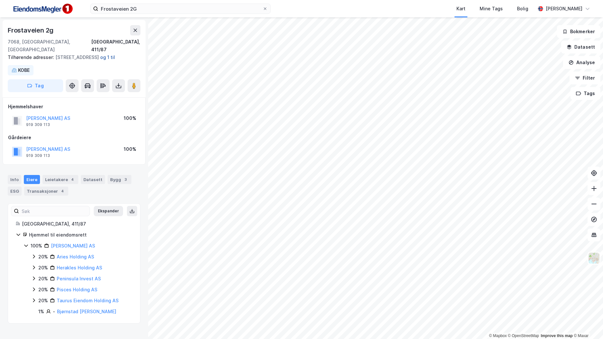
click at [0, 0] on button "og 1 til" at bounding box center [0, 0] width 0 height 0
click at [148, 5] on input "Frostaveien 2G" at bounding box center [180, 9] width 164 height 10
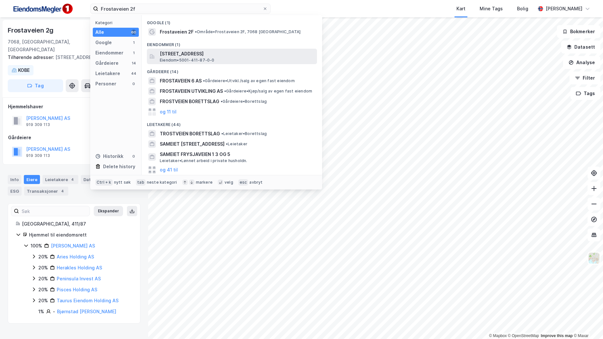
click at [210, 59] on span "Eiendom • 5001-411-87-0-0" at bounding box center [187, 60] width 55 height 5
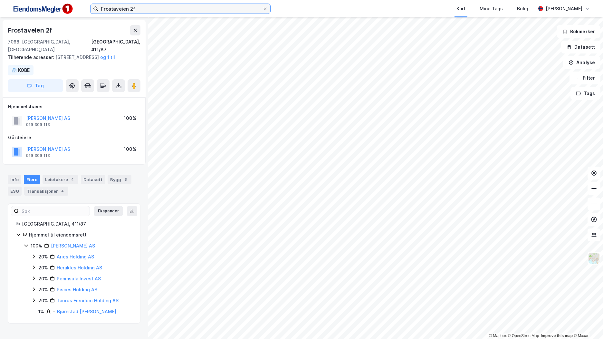
click at [148, 7] on input "Frostaveien 2f" at bounding box center [180, 9] width 164 height 10
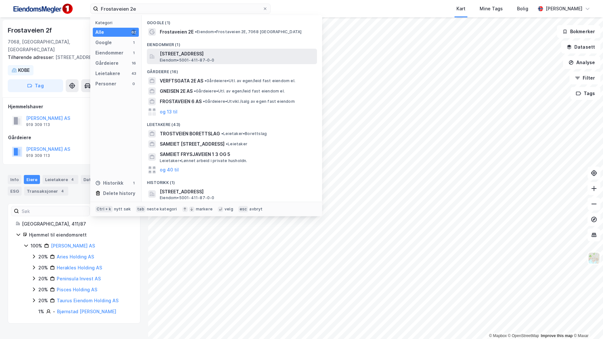
click at [225, 53] on span "[STREET_ADDRESS]" at bounding box center [237, 54] width 155 height 8
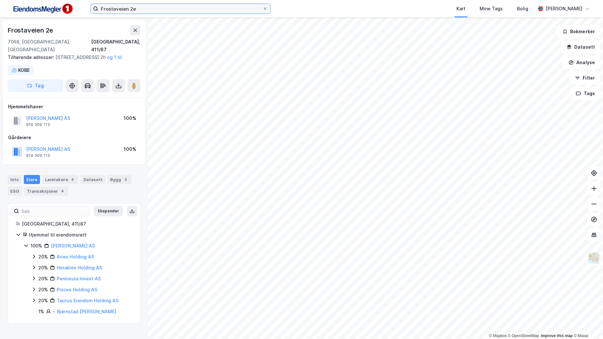
click at [139, 7] on input "Frostaveien 2e" at bounding box center [180, 9] width 164 height 10
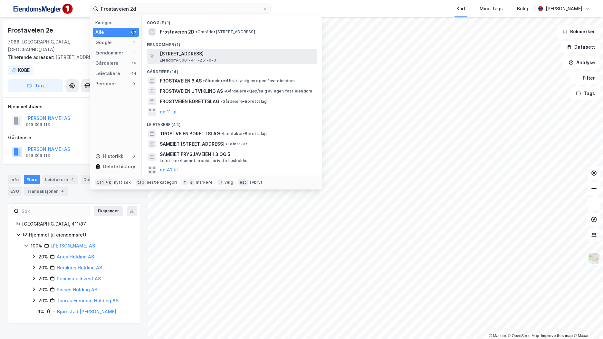
click at [231, 55] on span "[STREET_ADDRESS]" at bounding box center [237, 54] width 155 height 8
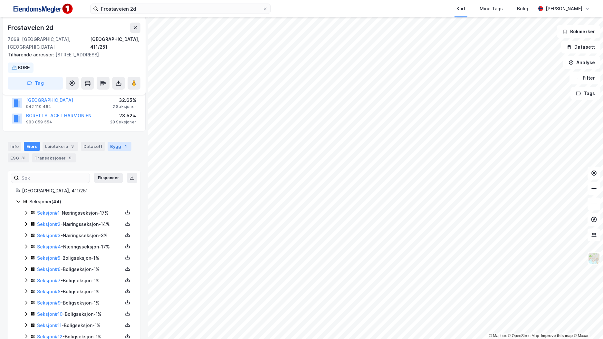
scroll to position [67, 0]
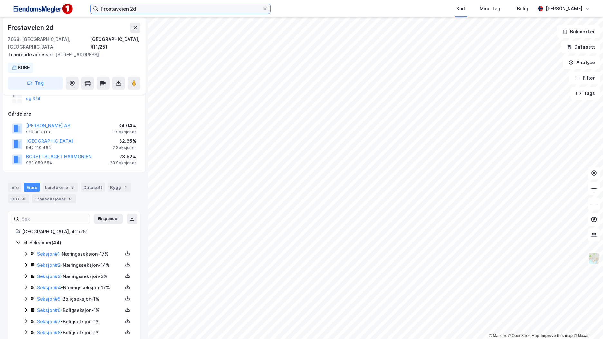
drag, startPoint x: 141, startPoint y: 9, endPoint x: 92, endPoint y: 10, distance: 49.3
click at [93, 9] on label "Frostaveien 2d" at bounding box center [180, 9] width 180 height 10
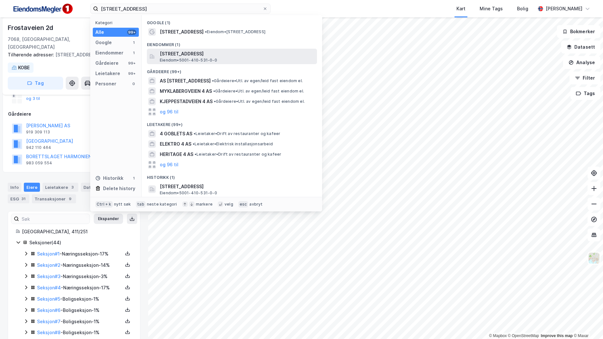
click at [236, 58] on div "[STREET_ADDRESS] Eiendom • 5001-410-531-0-0" at bounding box center [238, 56] width 156 height 13
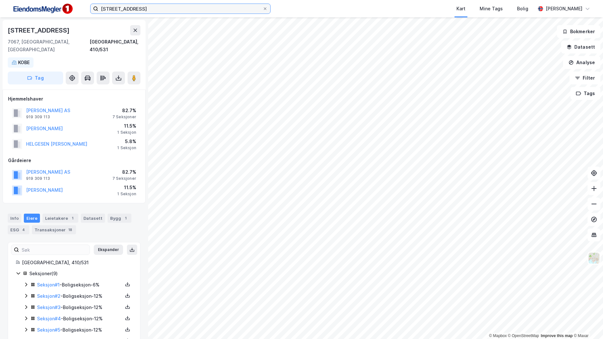
drag, startPoint x: 150, startPoint y: 10, endPoint x: 92, endPoint y: 4, distance: 58.6
click at [92, 4] on label "[STREET_ADDRESS]" at bounding box center [180, 9] width 180 height 10
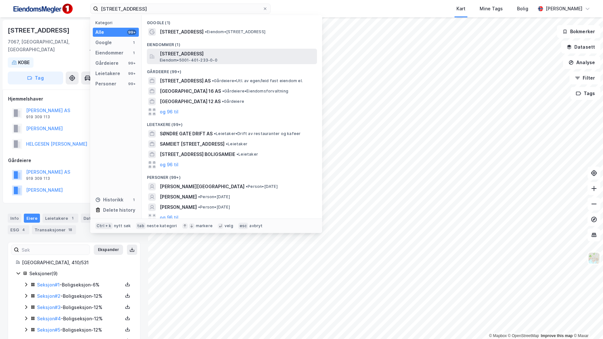
click at [189, 53] on span "[STREET_ADDRESS]" at bounding box center [237, 54] width 155 height 8
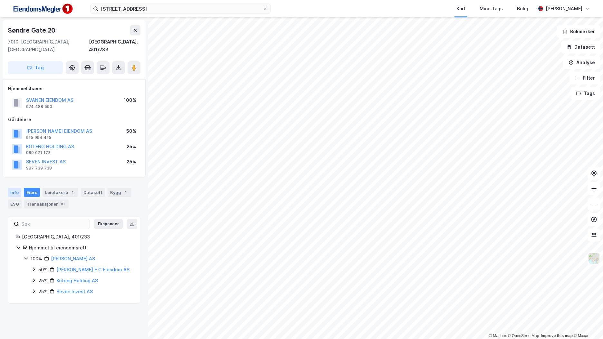
click at [16, 188] on div "Info" at bounding box center [15, 192] width 14 height 9
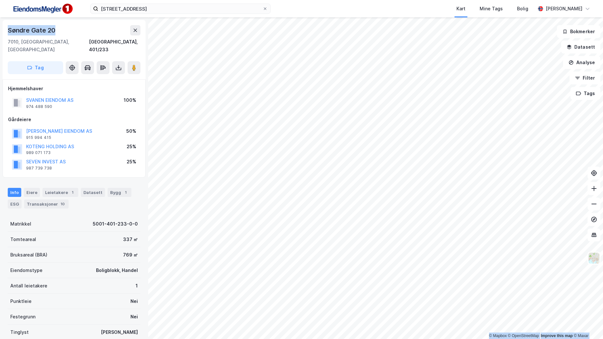
drag, startPoint x: 58, startPoint y: 28, endPoint x: -1, endPoint y: 26, distance: 58.9
click at [0, 26] on html "[STREET_ADDRESS] Kart Mine Tags Bolig [PERSON_NAME] © Mapbox © OpenStreetMap Im…" at bounding box center [301, 169] width 603 height 339
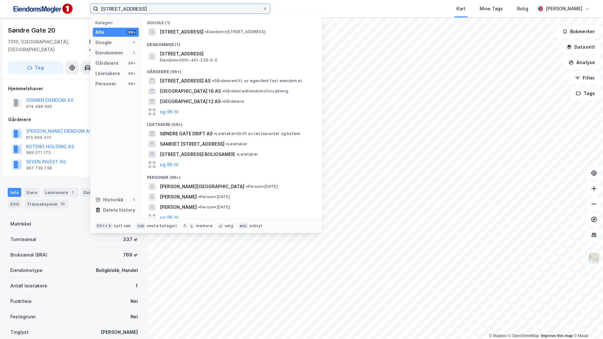
drag, startPoint x: 145, startPoint y: 6, endPoint x: 86, endPoint y: 3, distance: 59.0
click at [80, 0] on html "[STREET_ADDRESS] Kategori Alle 99+ Google 1 Eiendommer 1 Gårdeiere 99+ Leietake…" at bounding box center [301, 169] width 603 height 339
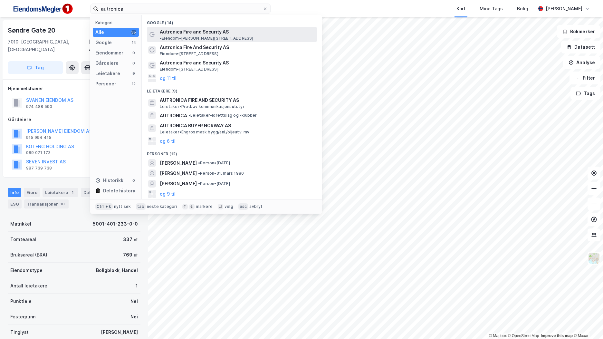
click at [274, 34] on div "Autronica Fire and Security AS • Eiendom • [STREET_ADDRESS]" at bounding box center [238, 34] width 156 height 13
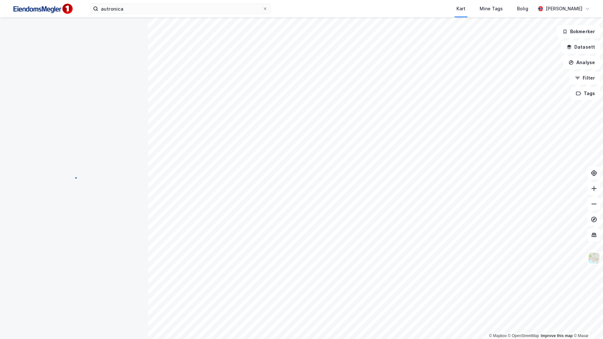
click at [138, 14] on div "autronica Kart Mine Tags Bolig [PERSON_NAME]" at bounding box center [301, 8] width 603 height 17
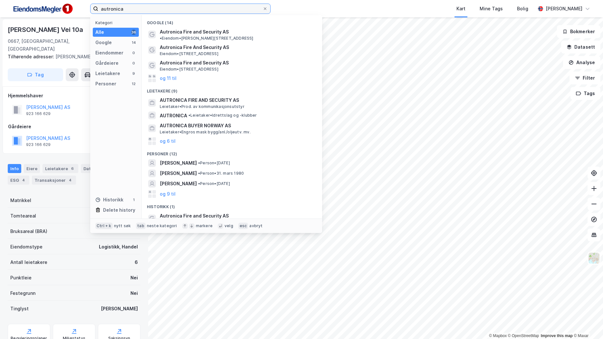
drag, startPoint x: 140, startPoint y: 11, endPoint x: 70, endPoint y: 11, distance: 70.2
click at [70, 10] on div "autronica Kategori Alle 36 Google 14 Eiendommer 0 Gårdeiere 0 Leietakere 9 Pers…" at bounding box center [301, 8] width 603 height 17
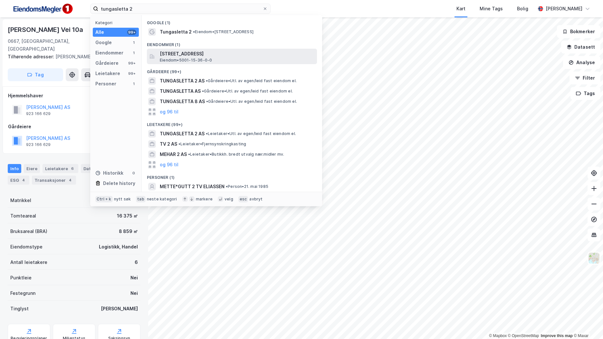
click at [220, 51] on span "[STREET_ADDRESS]" at bounding box center [237, 54] width 155 height 8
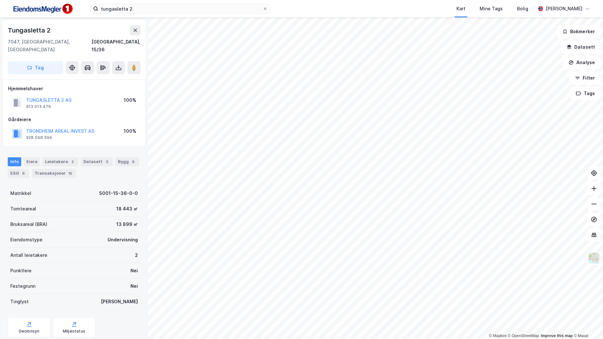
scroll to position [1, 0]
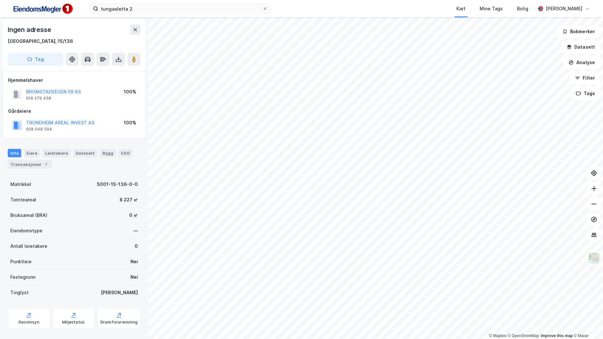
scroll to position [1, 0]
click at [597, 50] on button "Datasett" at bounding box center [580, 47] width 39 height 13
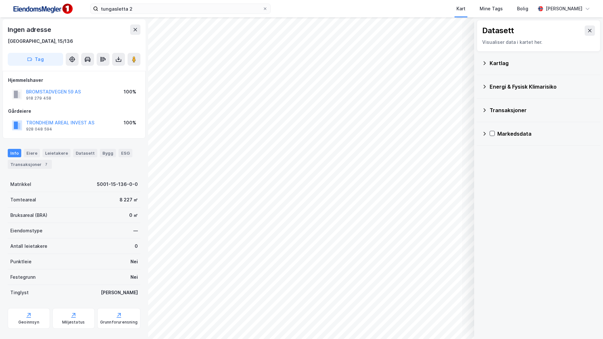
drag, startPoint x: 506, startPoint y: 66, endPoint x: 509, endPoint y: 70, distance: 4.2
click at [506, 66] on div "Kartlag" at bounding box center [542, 63] width 106 height 8
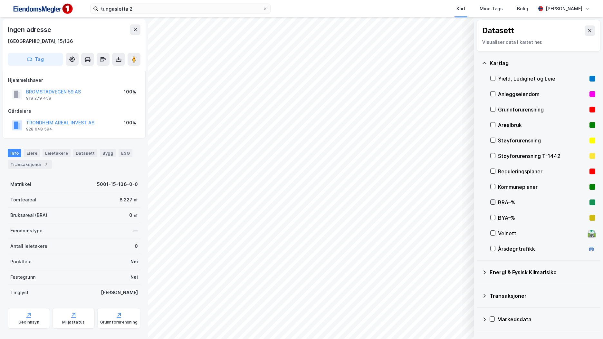
click at [490, 201] on icon at bounding box center [492, 202] width 5 height 5
click at [587, 29] on icon at bounding box center [589, 30] width 5 height 5
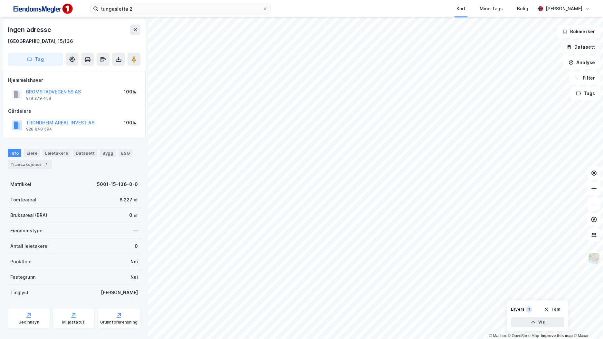
drag, startPoint x: 576, startPoint y: 43, endPoint x: 581, endPoint y: 45, distance: 5.8
click at [576, 43] on button "Datasett" at bounding box center [580, 47] width 39 height 13
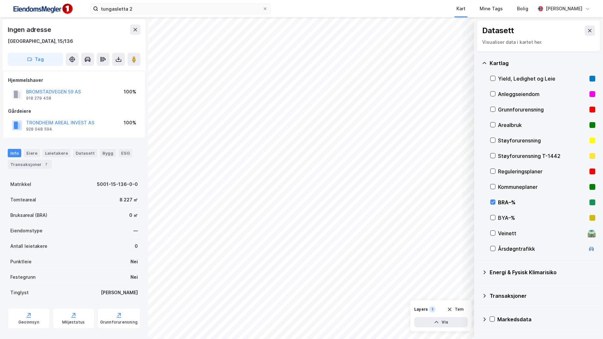
click at [491, 168] on div "Reguleringsplaner" at bounding box center [542, 171] width 105 height 15
drag, startPoint x: 131, startPoint y: 9, endPoint x: 87, endPoint y: 11, distance: 44.5
click at [100, 11] on input "tungasletta 2" at bounding box center [180, 9] width 164 height 10
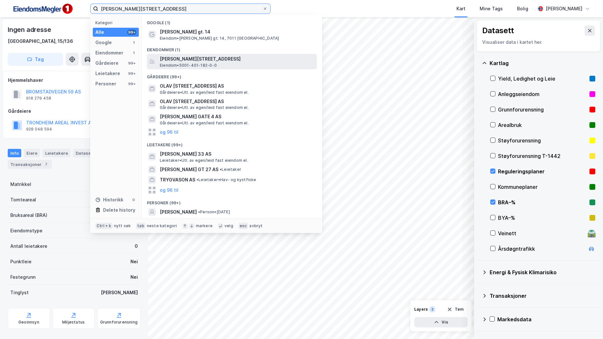
type input "[PERSON_NAME][STREET_ADDRESS]"
click at [233, 62] on span "[PERSON_NAME][STREET_ADDRESS]" at bounding box center [237, 59] width 155 height 8
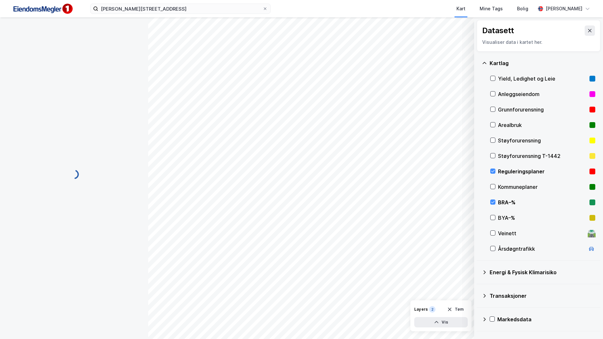
scroll to position [1, 0]
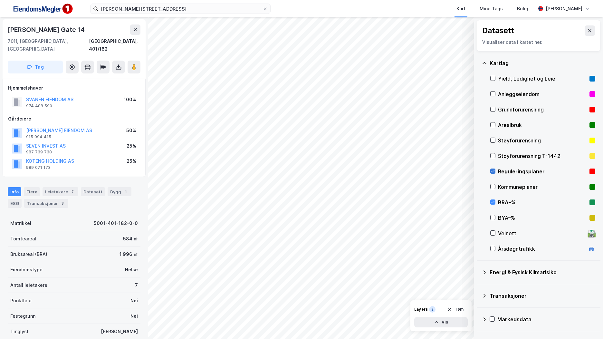
click at [492, 169] on icon at bounding box center [492, 171] width 5 height 5
click at [495, 201] on icon at bounding box center [492, 202] width 5 height 5
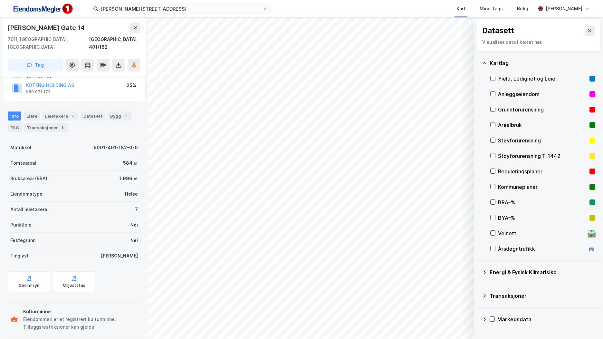
click at [61, 315] on div "Eiendommen er et registrert kulturminne. Tilleggsrestriksjoner kan gjelde." at bounding box center [80, 322] width 115 height 15
click at [36, 283] on div "Geoinnsyn" at bounding box center [29, 285] width 21 height 5
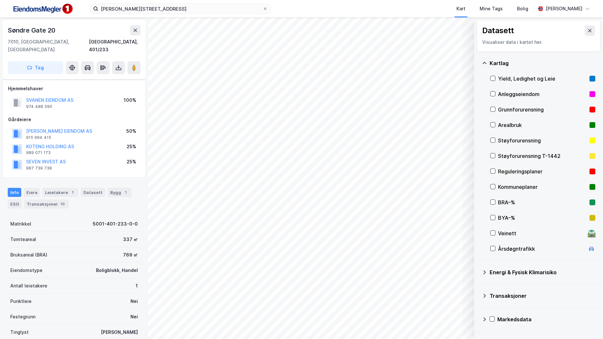
scroll to position [76, 0]
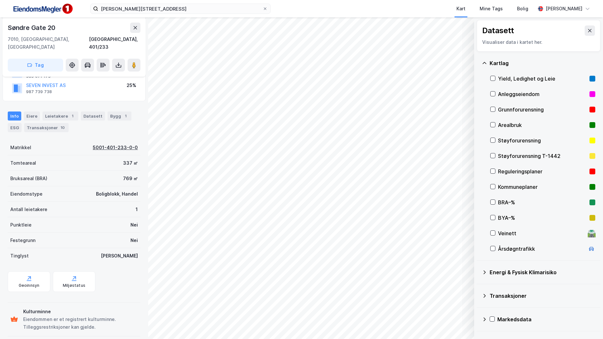
click at [130, 144] on div "5001-401-233-0-0" at bounding box center [115, 148] width 45 height 8
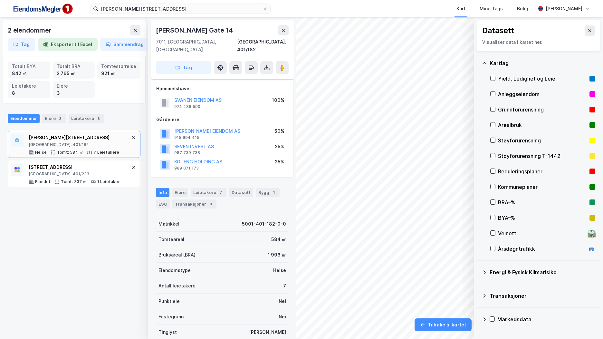
scroll to position [76, 0]
